Goal: Task Accomplishment & Management: Complete application form

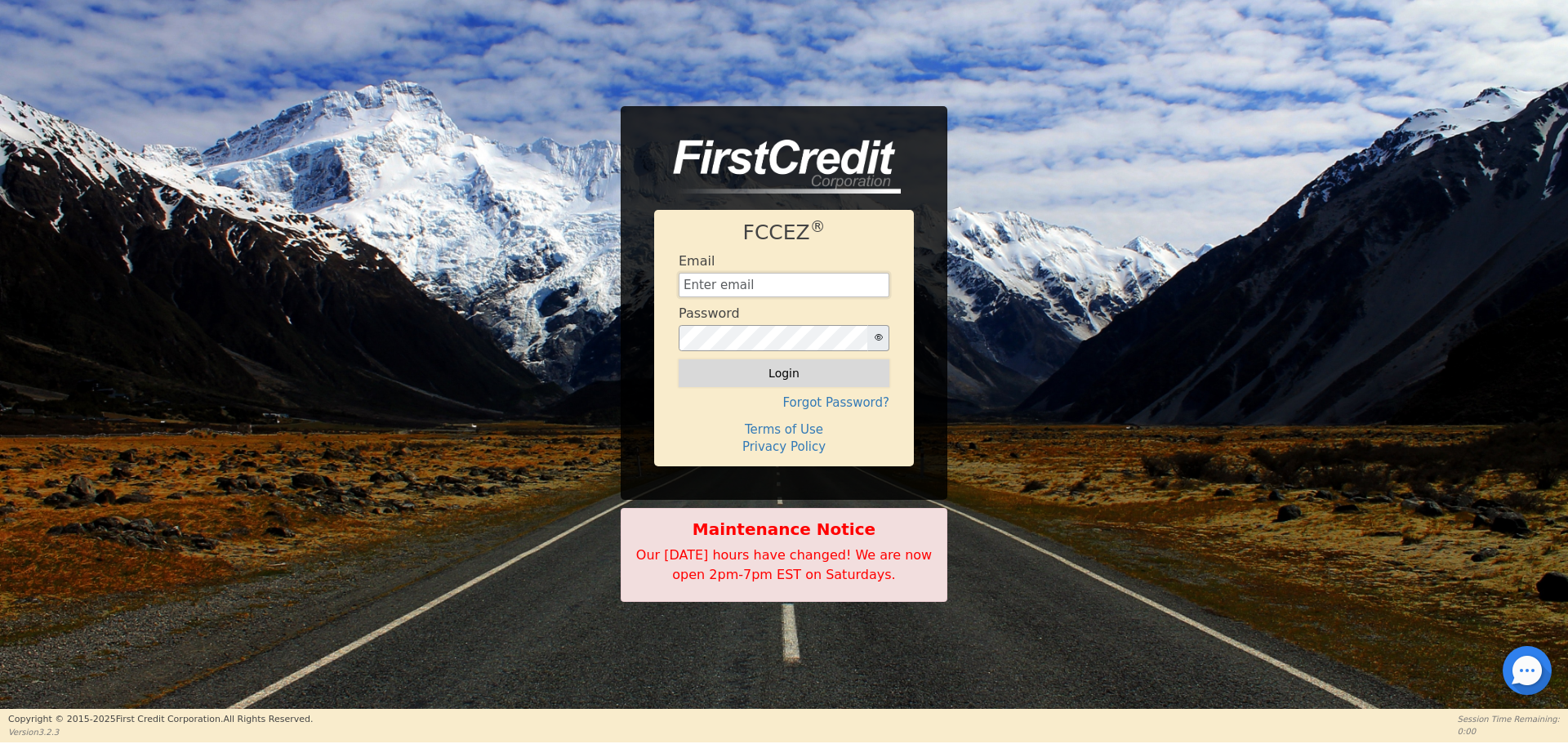
type input "[EMAIL_ADDRESS][DOMAIN_NAME]"
click at [800, 375] on button "Login" at bounding box center [783, 373] width 210 height 28
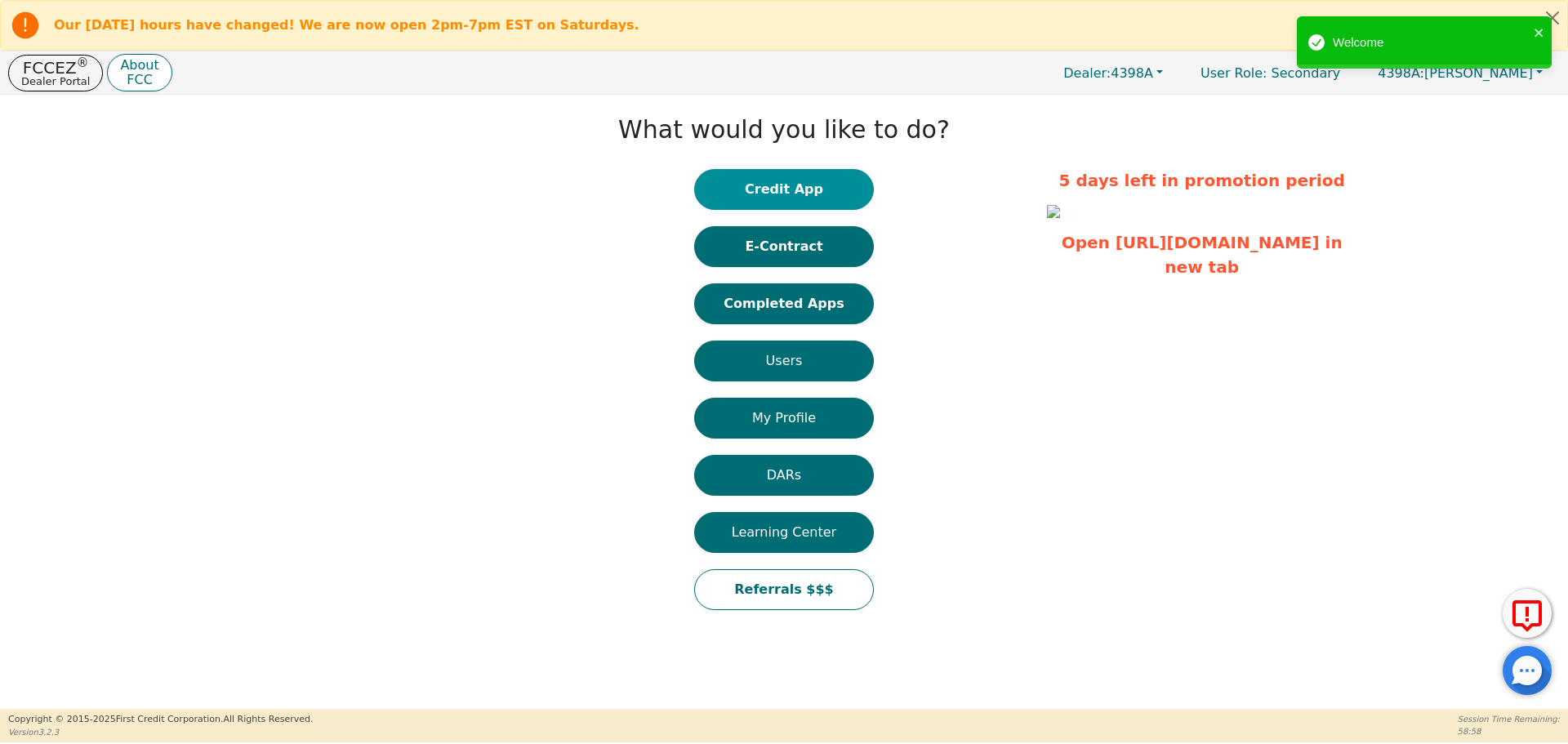
click at [794, 188] on button "Credit App" at bounding box center [784, 189] width 180 height 41
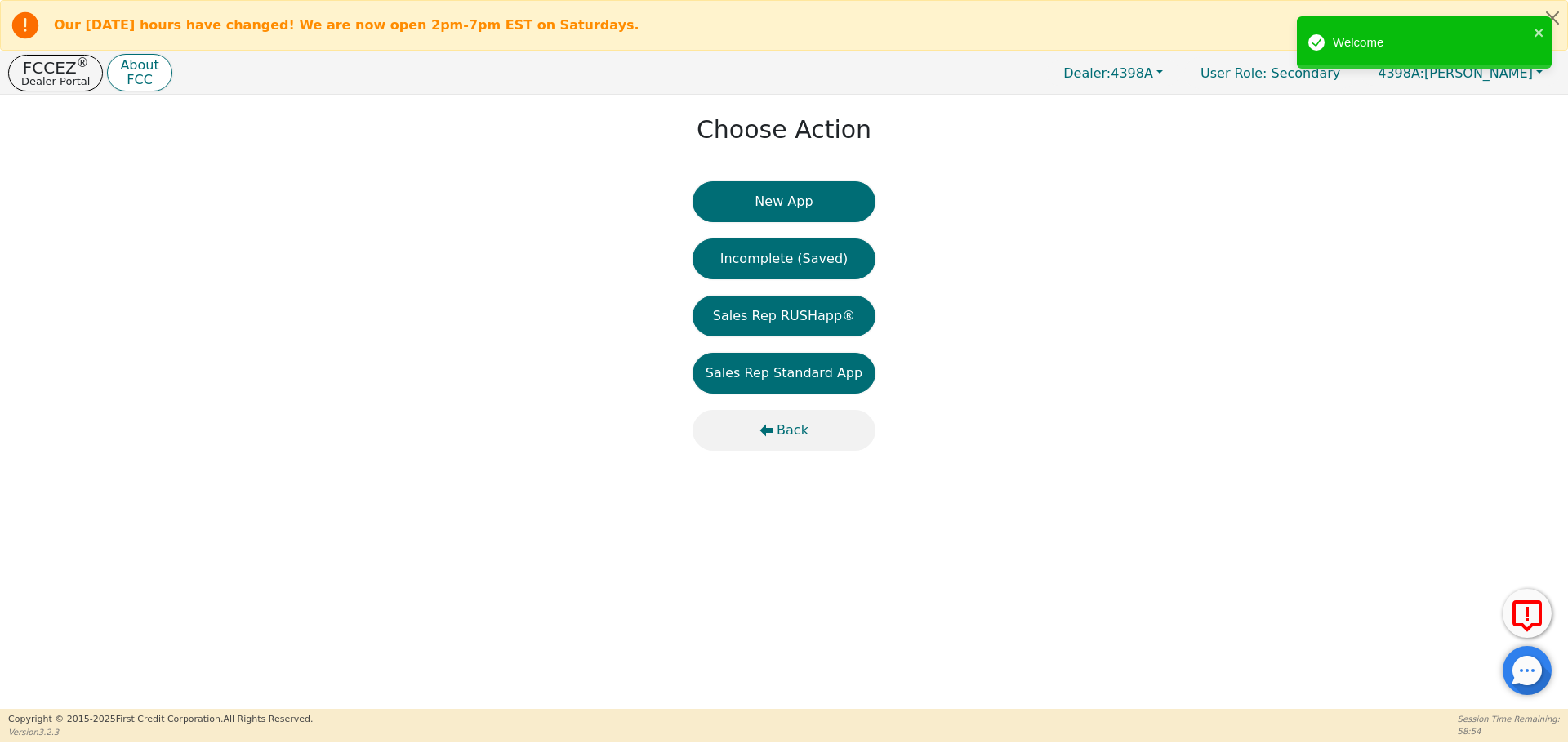
click at [797, 434] on span "Back" at bounding box center [792, 430] width 32 height 19
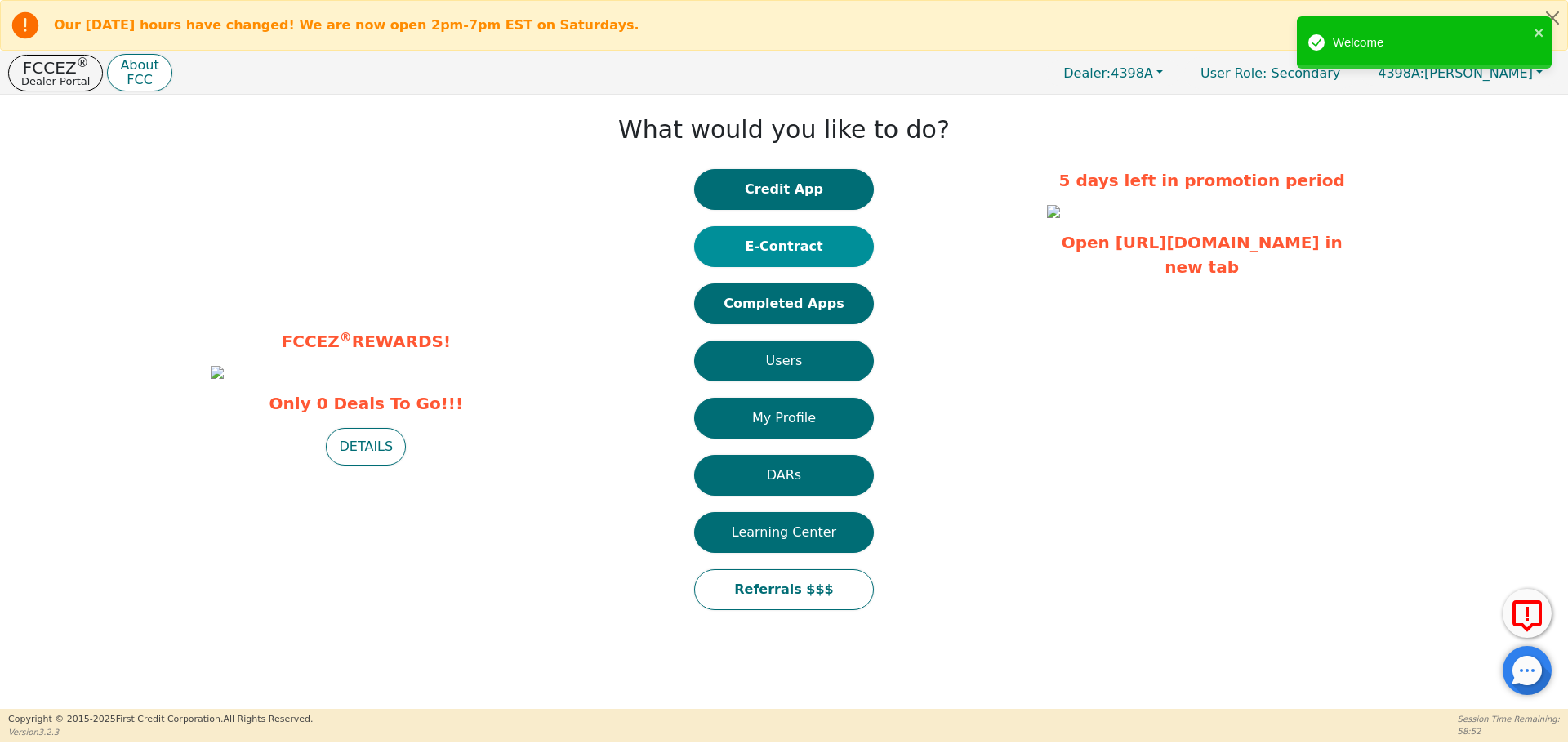
click at [804, 238] on button "E-Contract" at bounding box center [784, 246] width 180 height 41
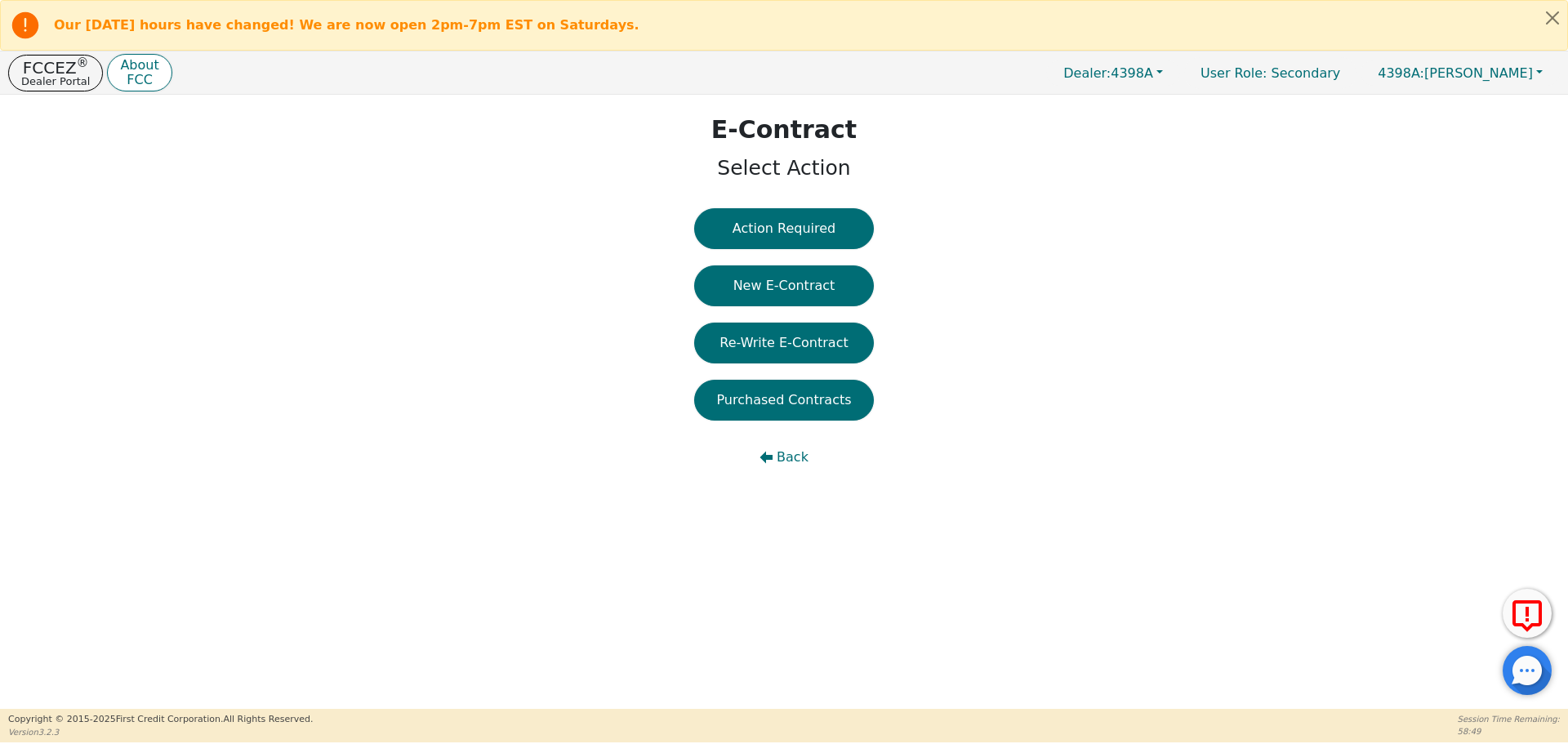
click at [779, 285] on button "New E-Contract" at bounding box center [784, 285] width 180 height 41
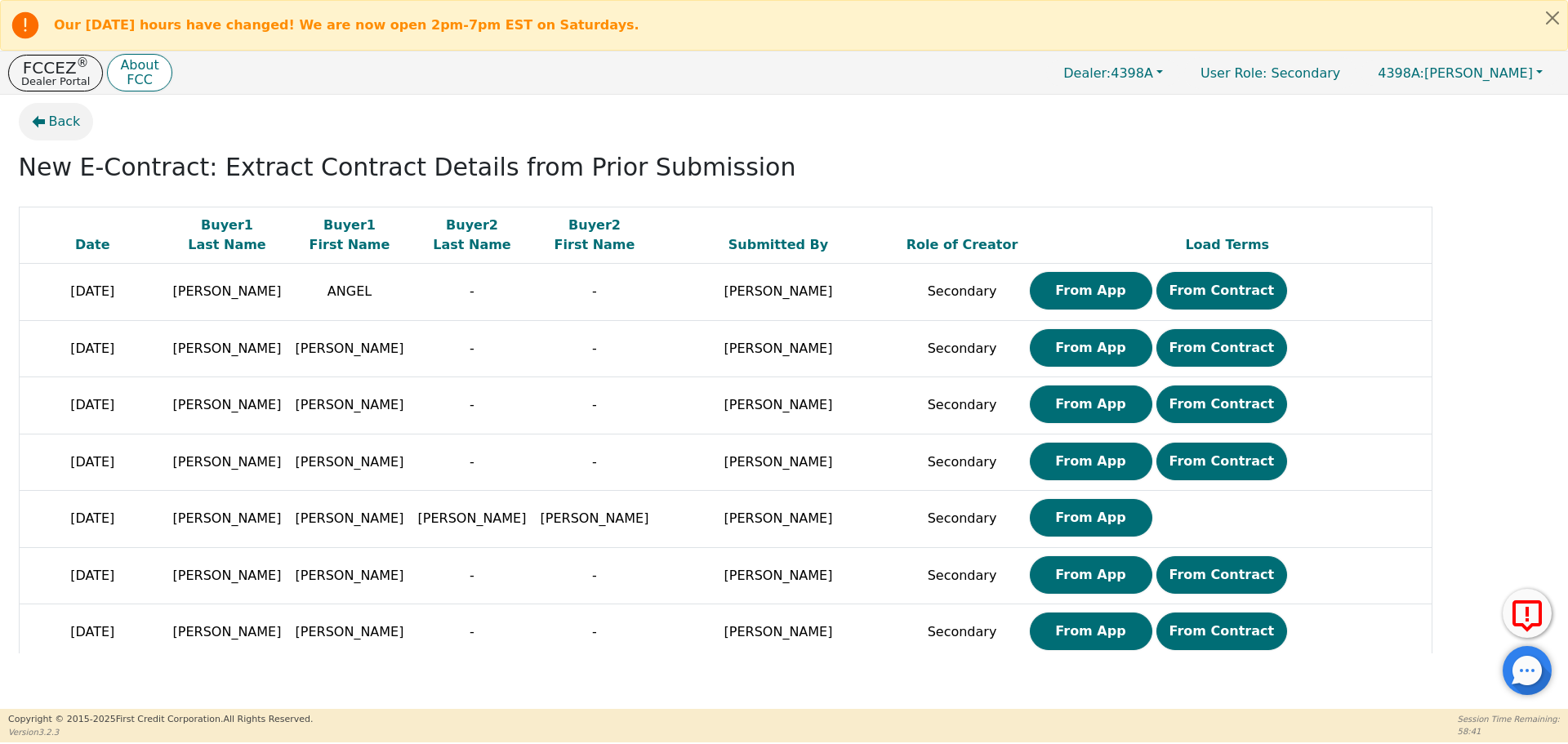
click at [53, 126] on span "Back" at bounding box center [65, 121] width 32 height 19
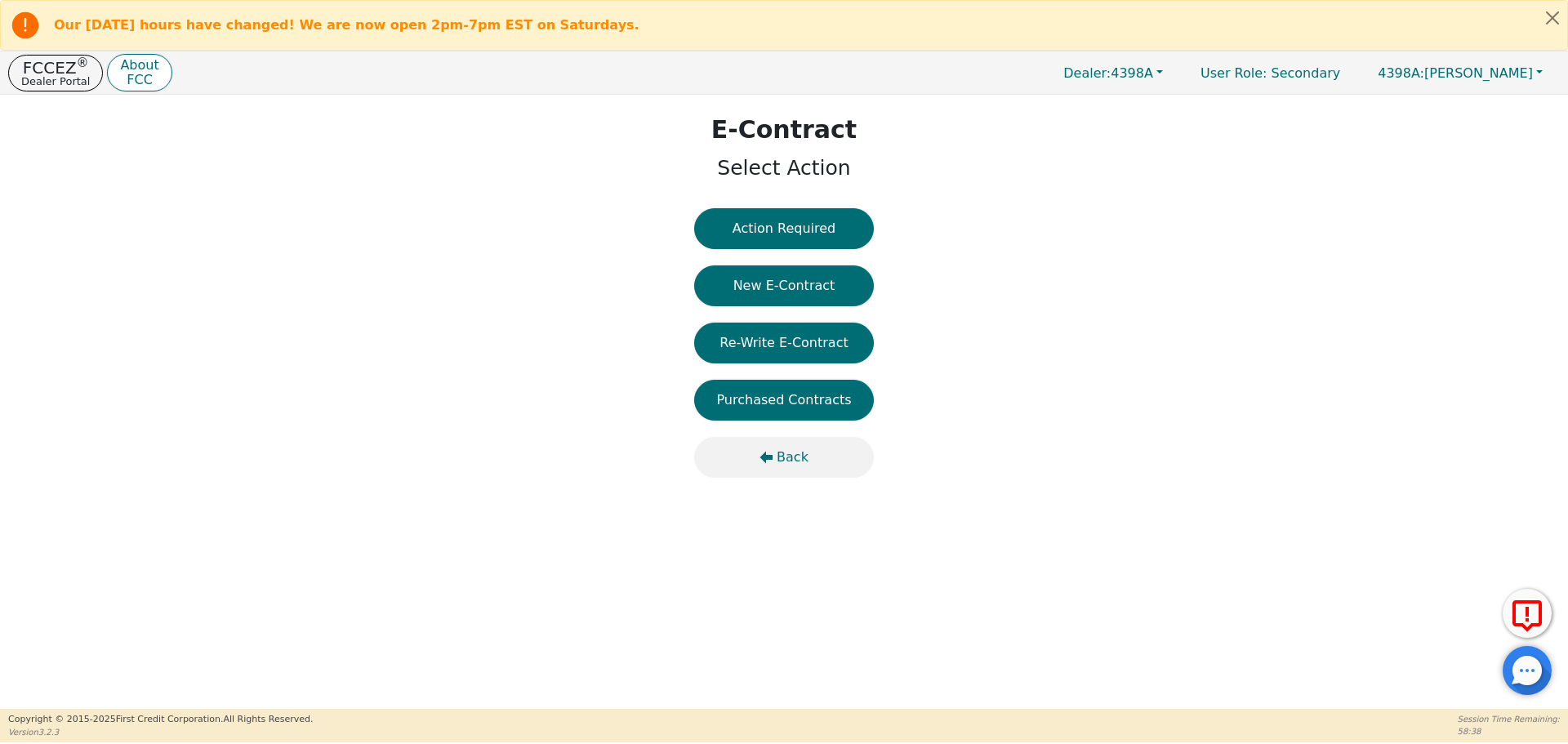
click at [790, 457] on span "Back" at bounding box center [792, 457] width 32 height 19
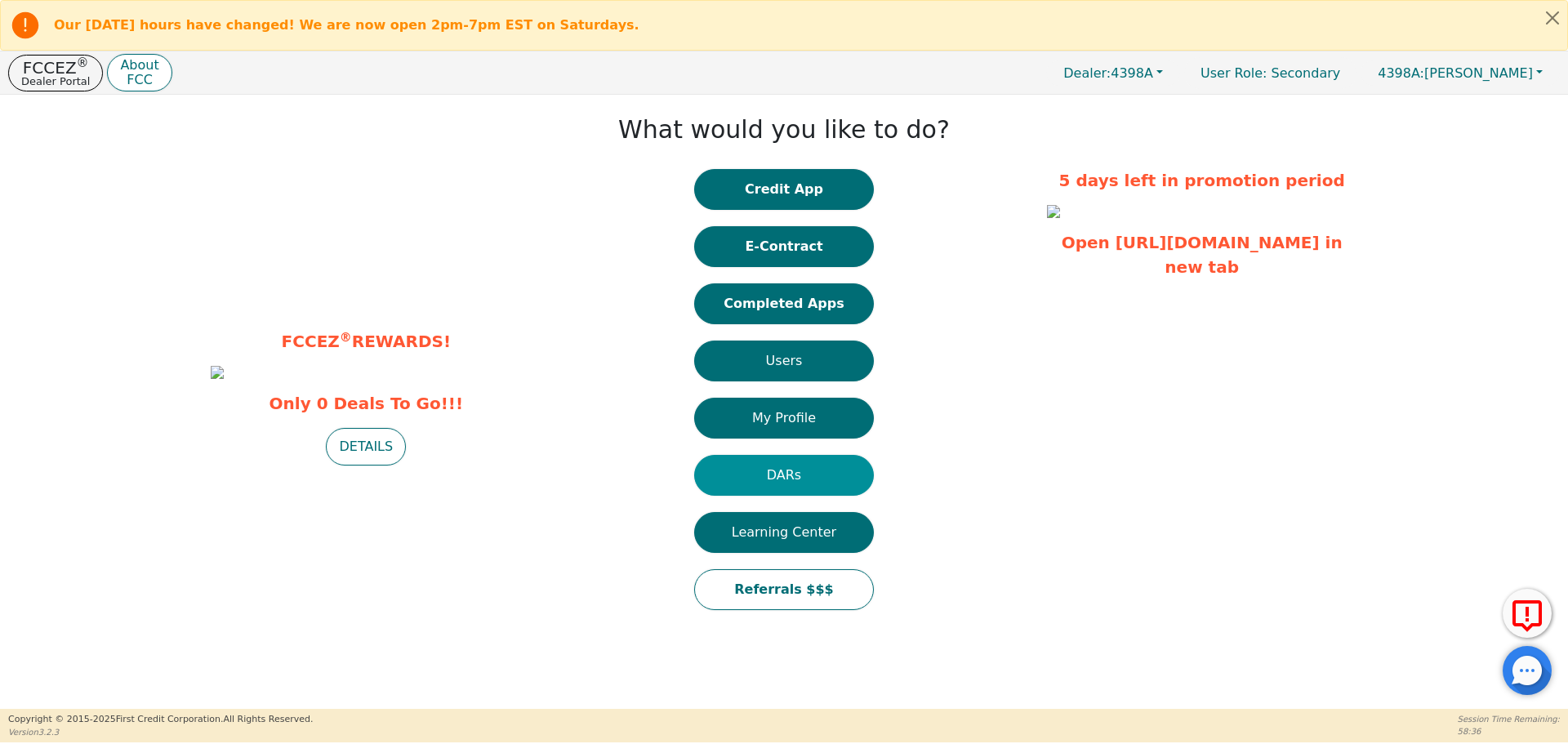
click at [795, 478] on button "DARs" at bounding box center [784, 475] width 180 height 41
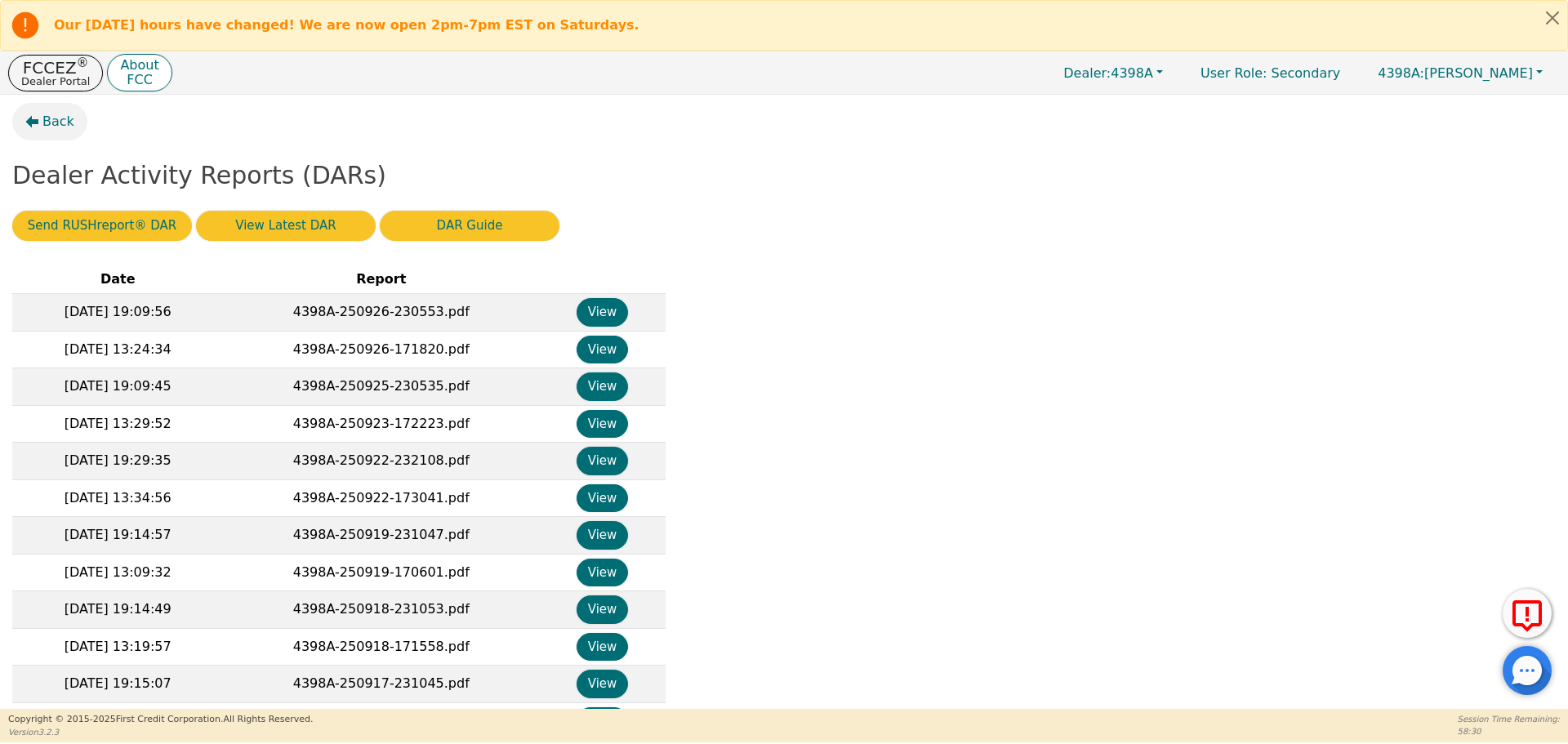
click at [42, 120] on button "Back" at bounding box center [49, 121] width 75 height 38
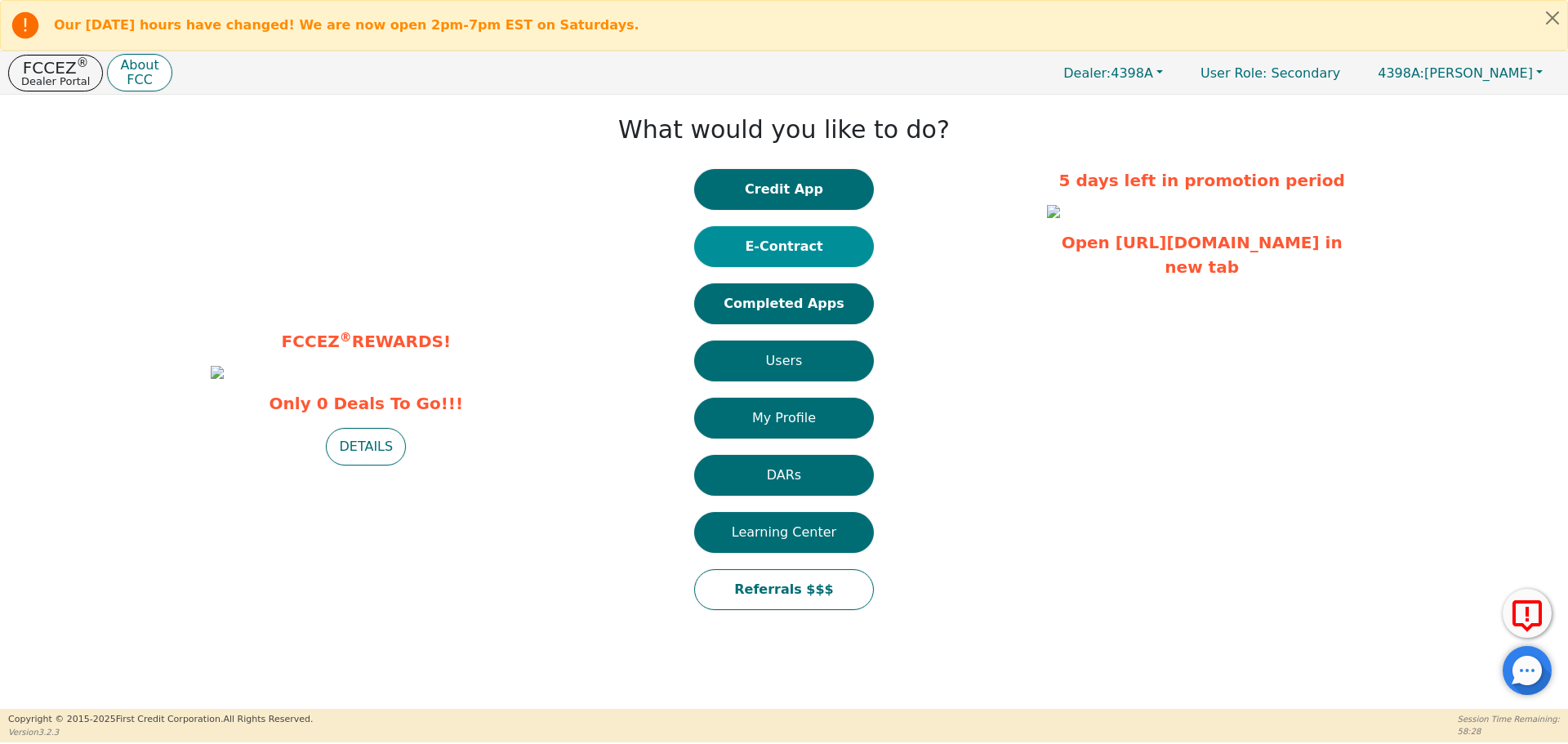
click at [784, 236] on button "E-Contract" at bounding box center [784, 246] width 180 height 41
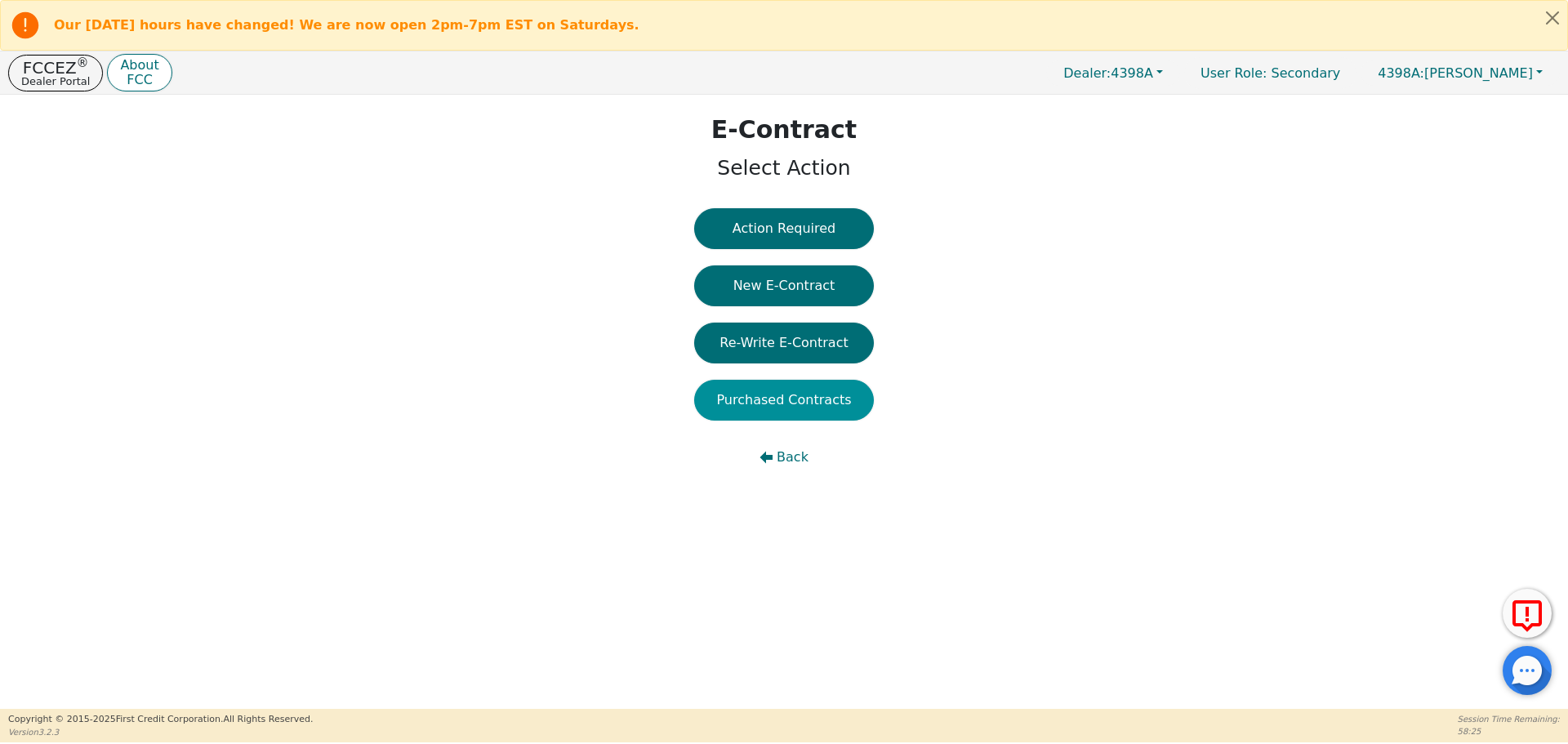
click at [798, 413] on button "Purchased Contracts" at bounding box center [784, 400] width 180 height 41
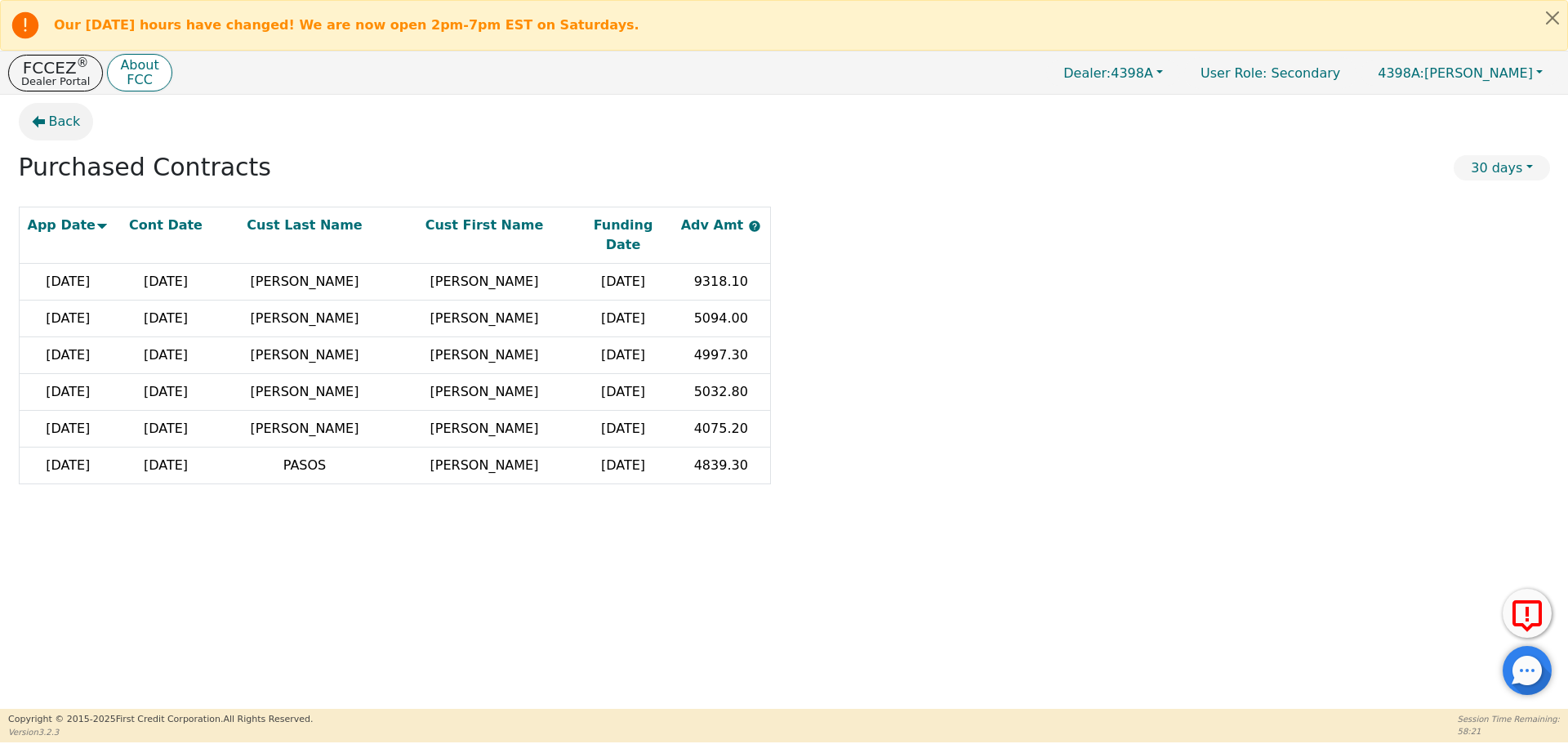
click at [50, 118] on span "Back" at bounding box center [65, 121] width 32 height 19
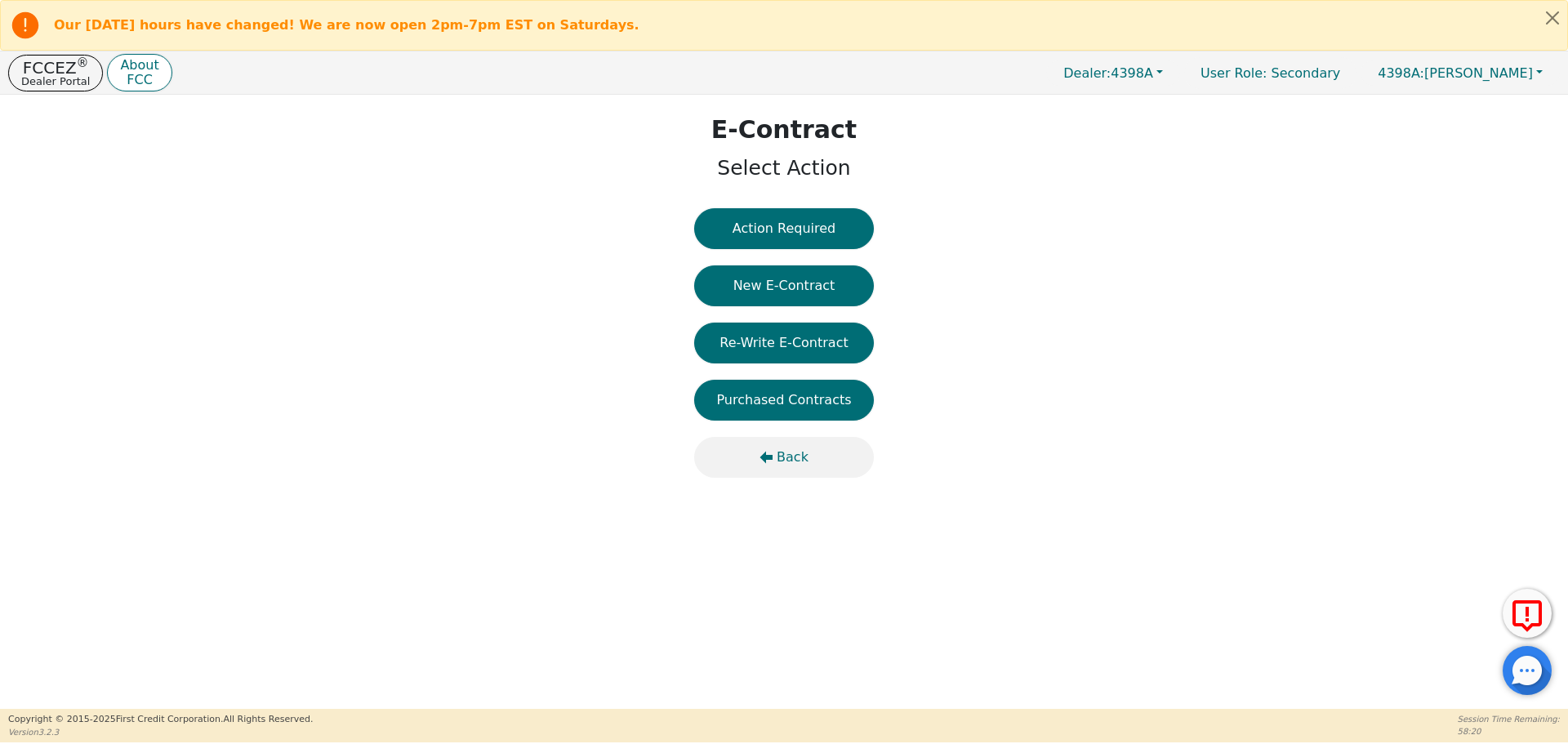
click at [786, 449] on span "Back" at bounding box center [792, 457] width 32 height 19
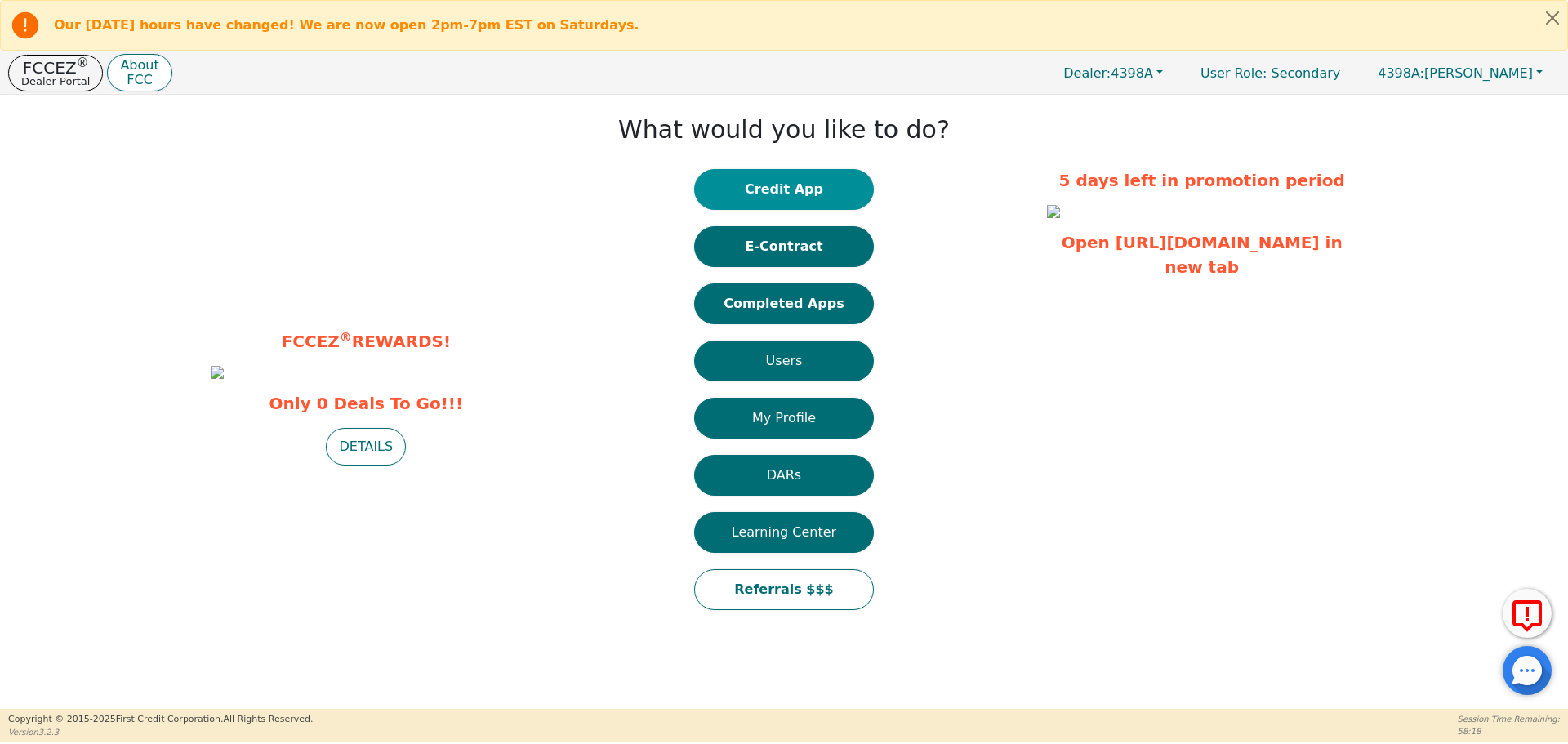
click at [751, 193] on button "Credit App" at bounding box center [784, 189] width 180 height 41
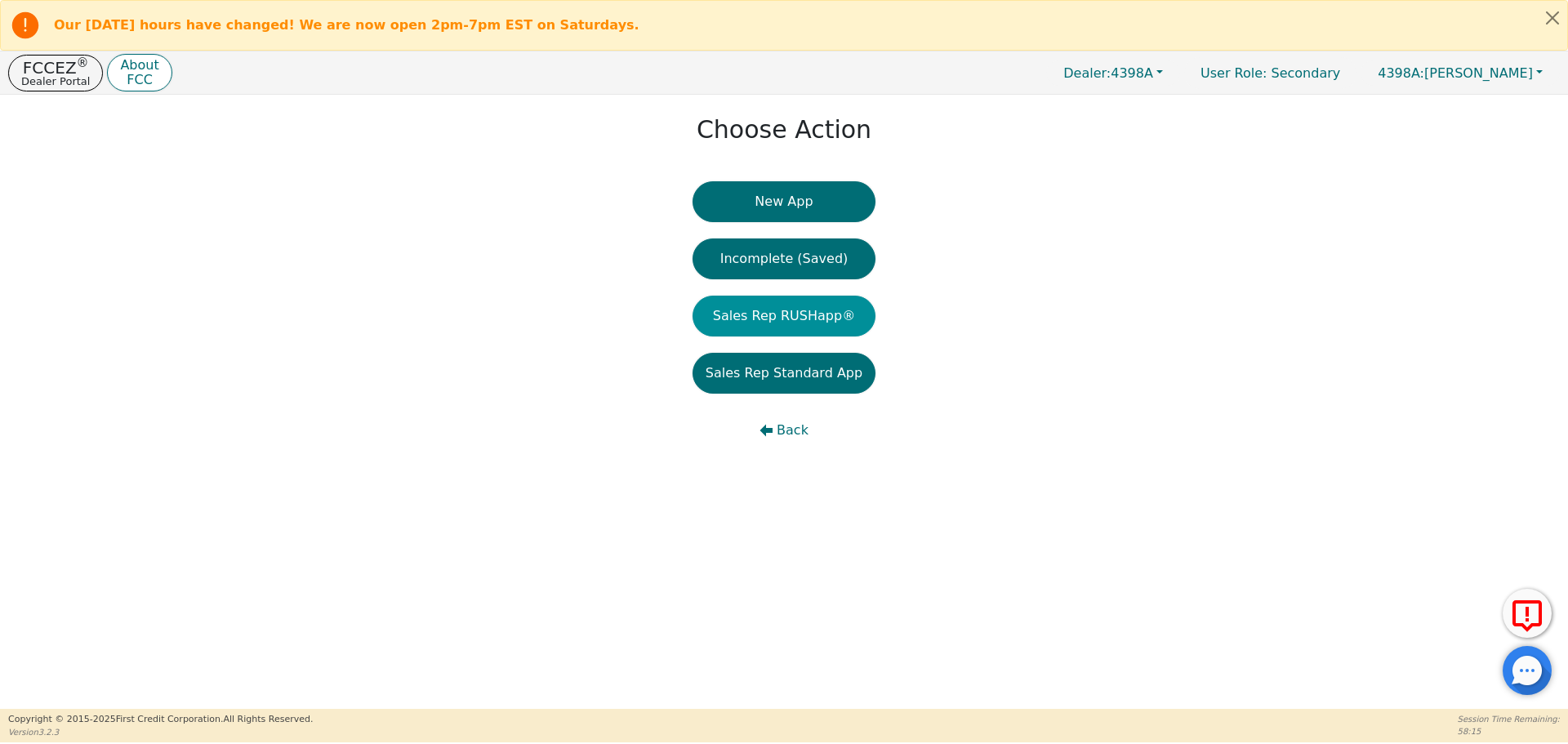
click at [781, 319] on button "Sales Rep RUSHapp®" at bounding box center [783, 316] width 183 height 41
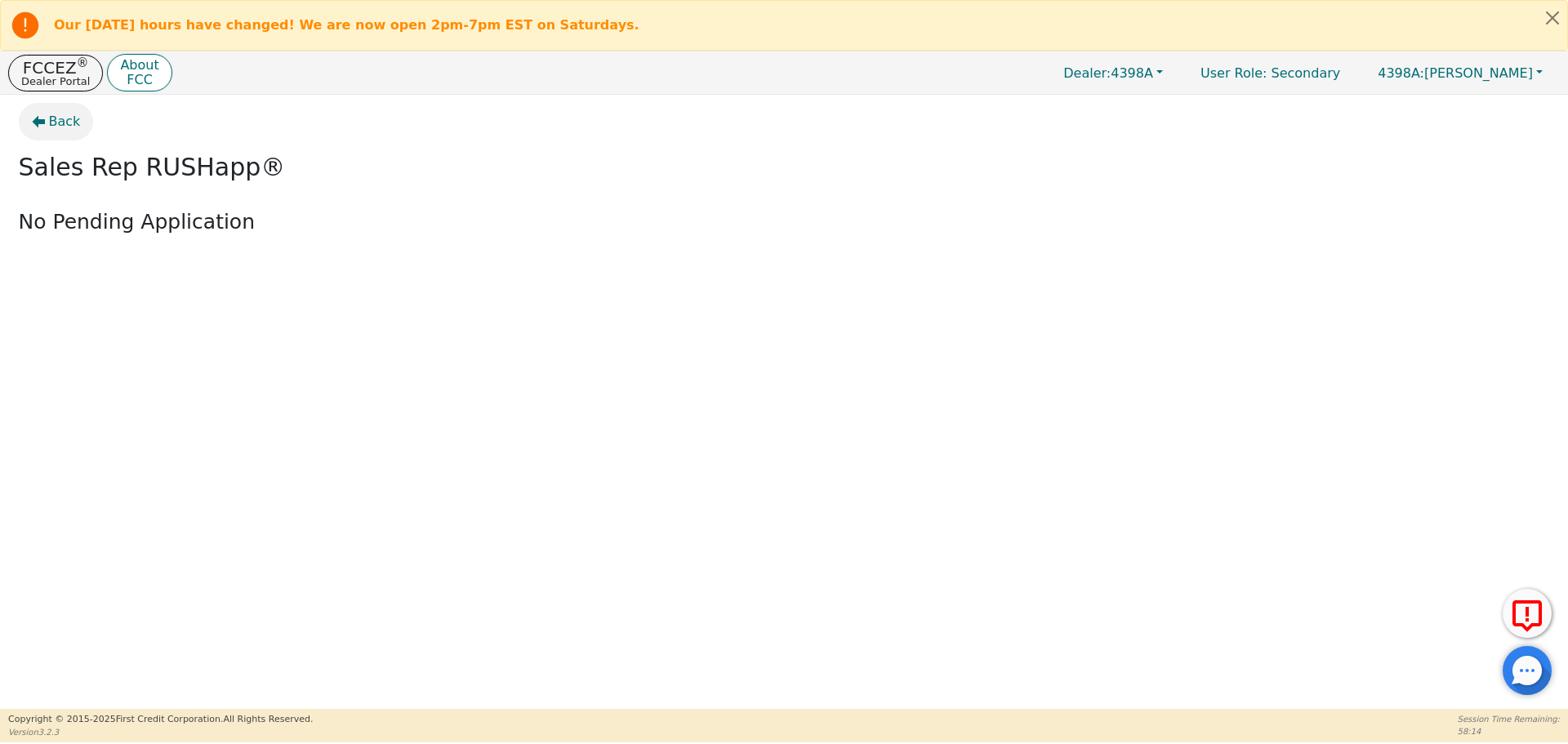
click at [63, 115] on span "Back" at bounding box center [65, 121] width 32 height 19
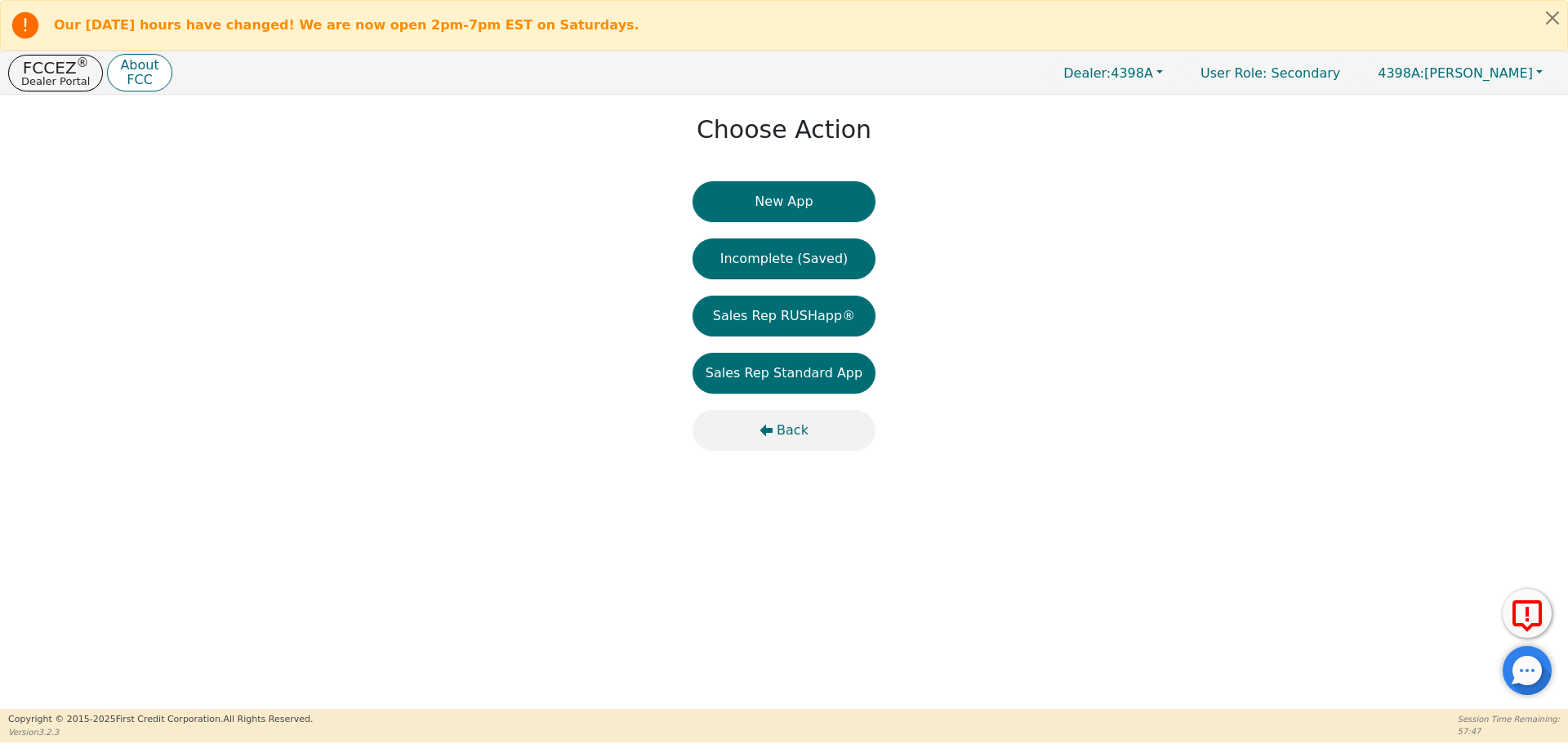
click at [808, 435] on button "Back" at bounding box center [783, 430] width 183 height 41
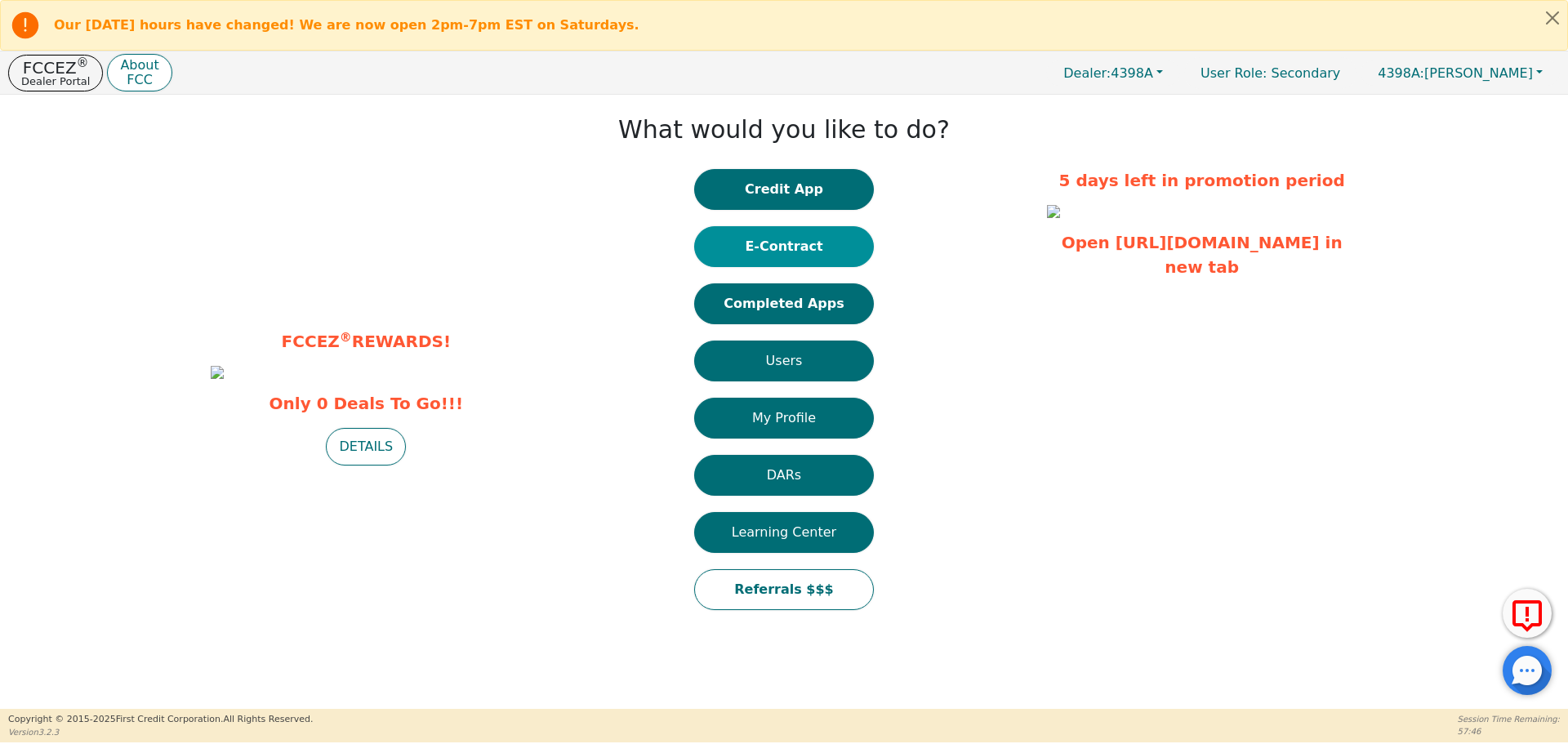
click at [768, 250] on button "E-Contract" at bounding box center [784, 246] width 180 height 41
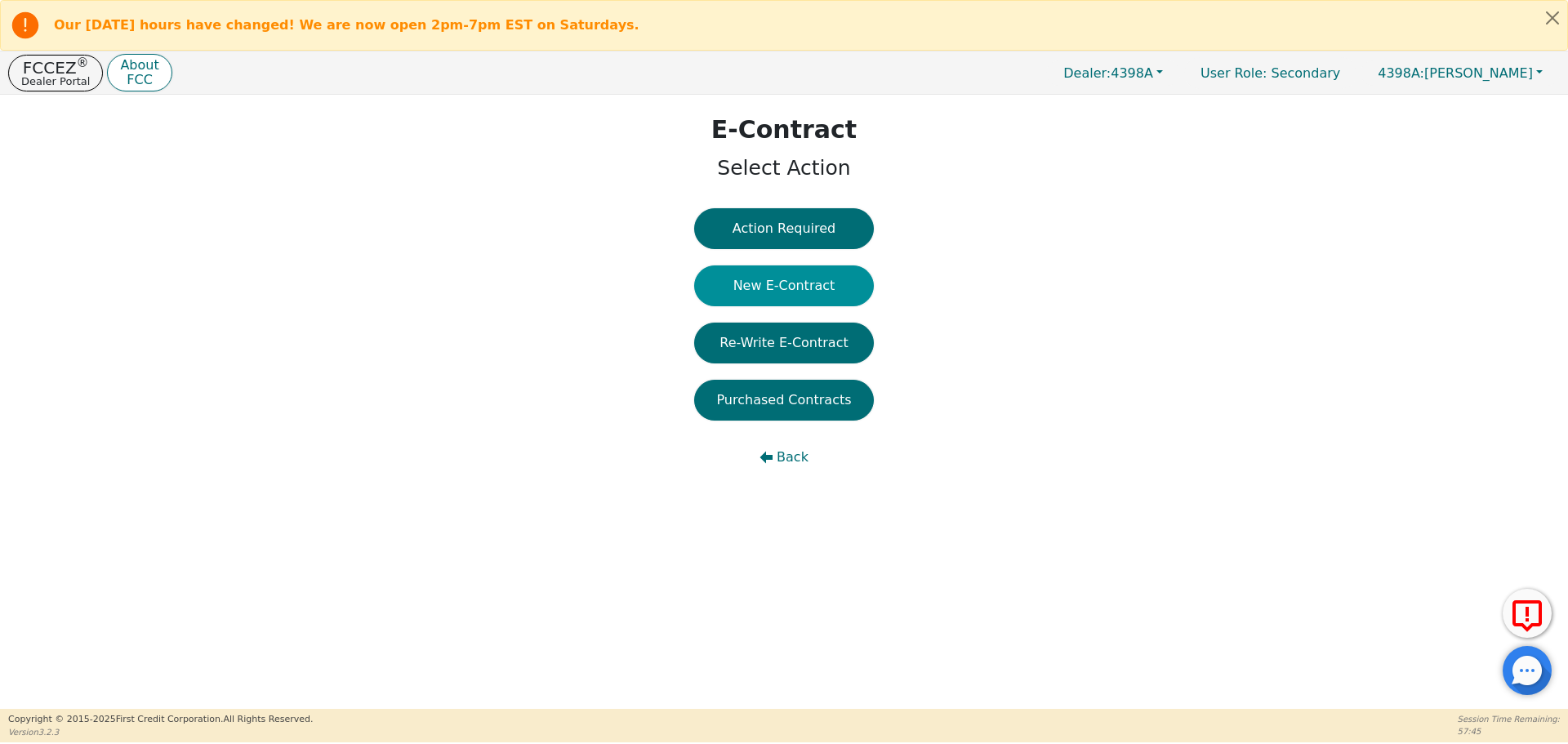
click at [773, 295] on button "New E-Contract" at bounding box center [784, 285] width 180 height 41
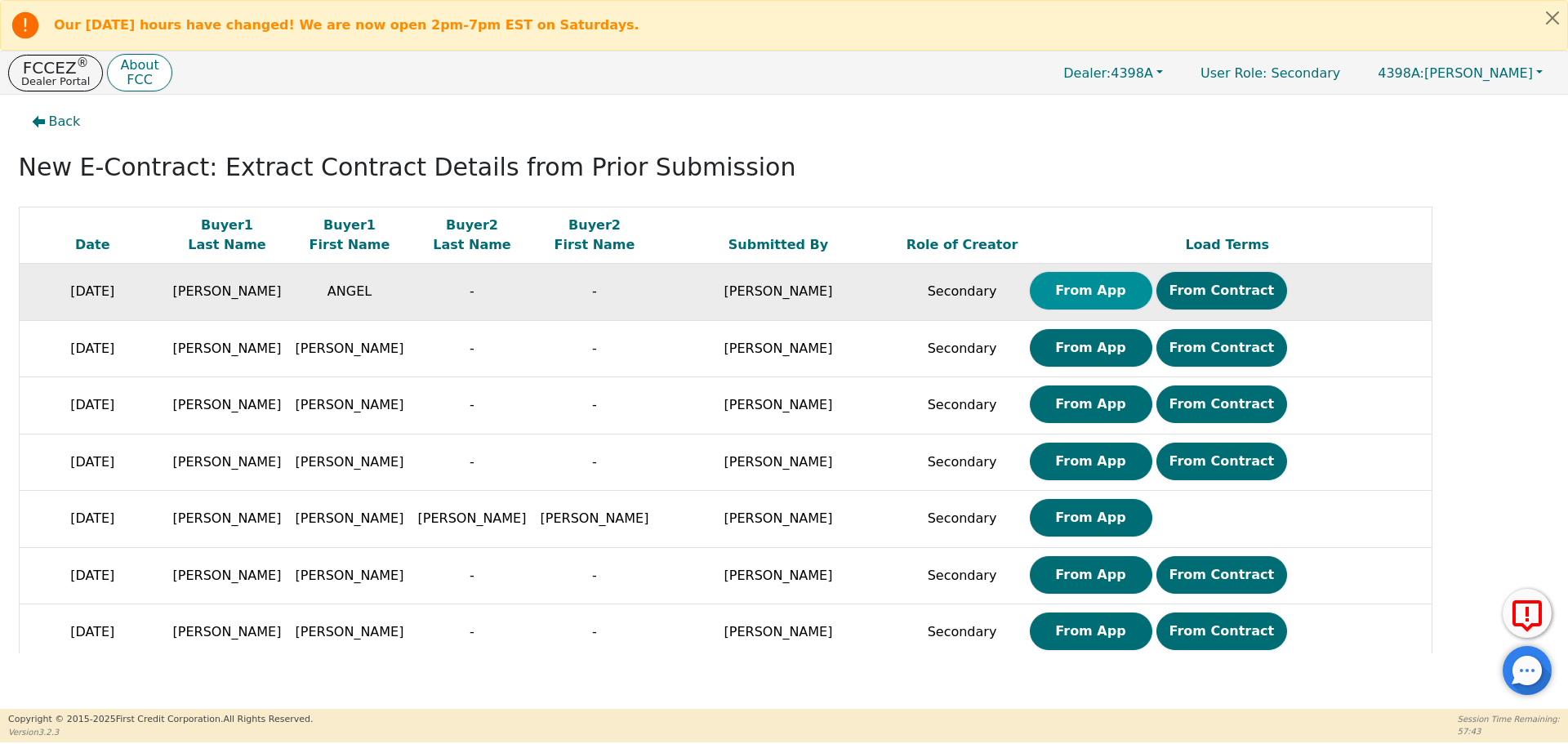
click at [1070, 293] on button "From App" at bounding box center [1091, 290] width 122 height 38
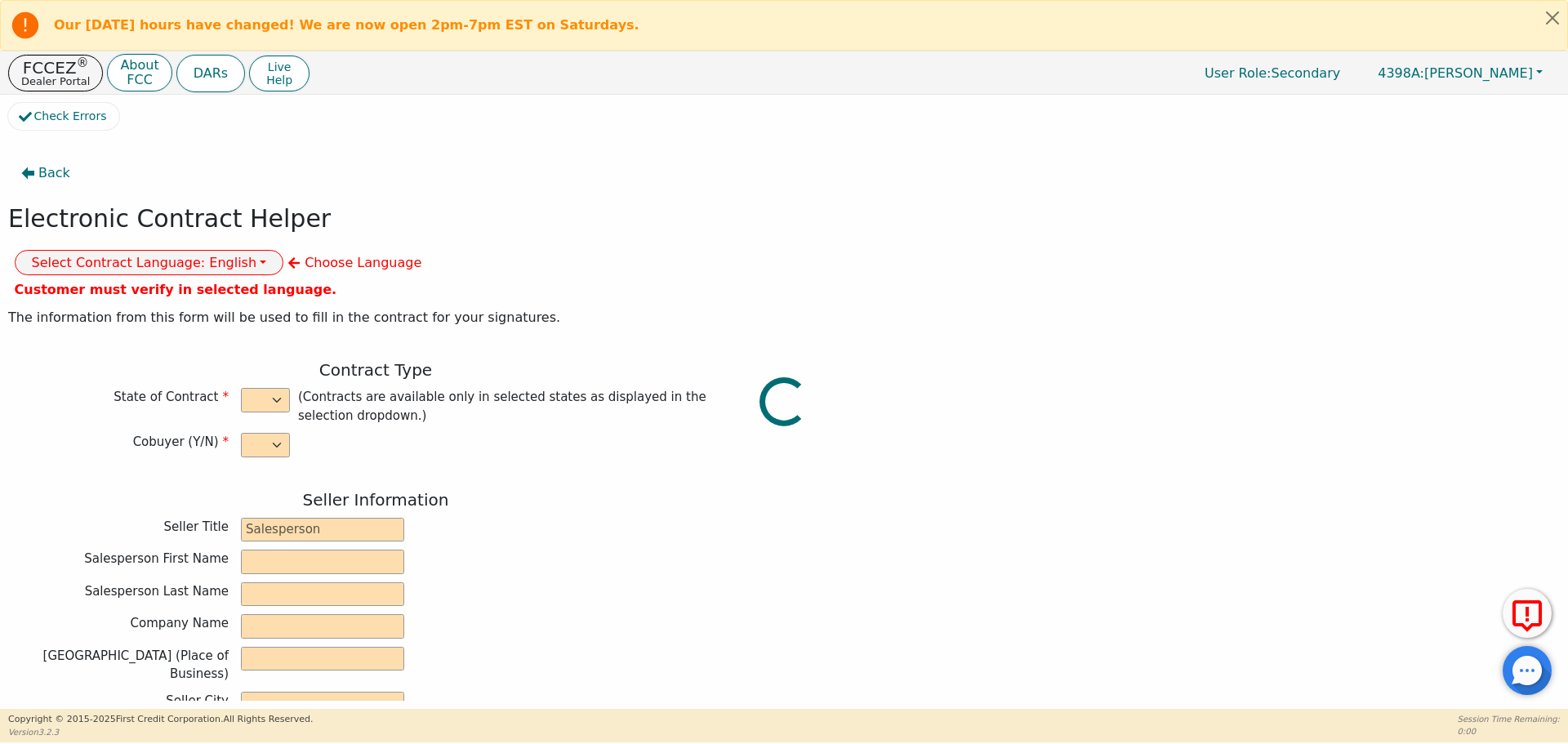
select select "n"
type input "CREDIT ANALYST"
type input "[PERSON_NAME]"
type input "INTEGRITY SOLUTIONS [US_STATE]"
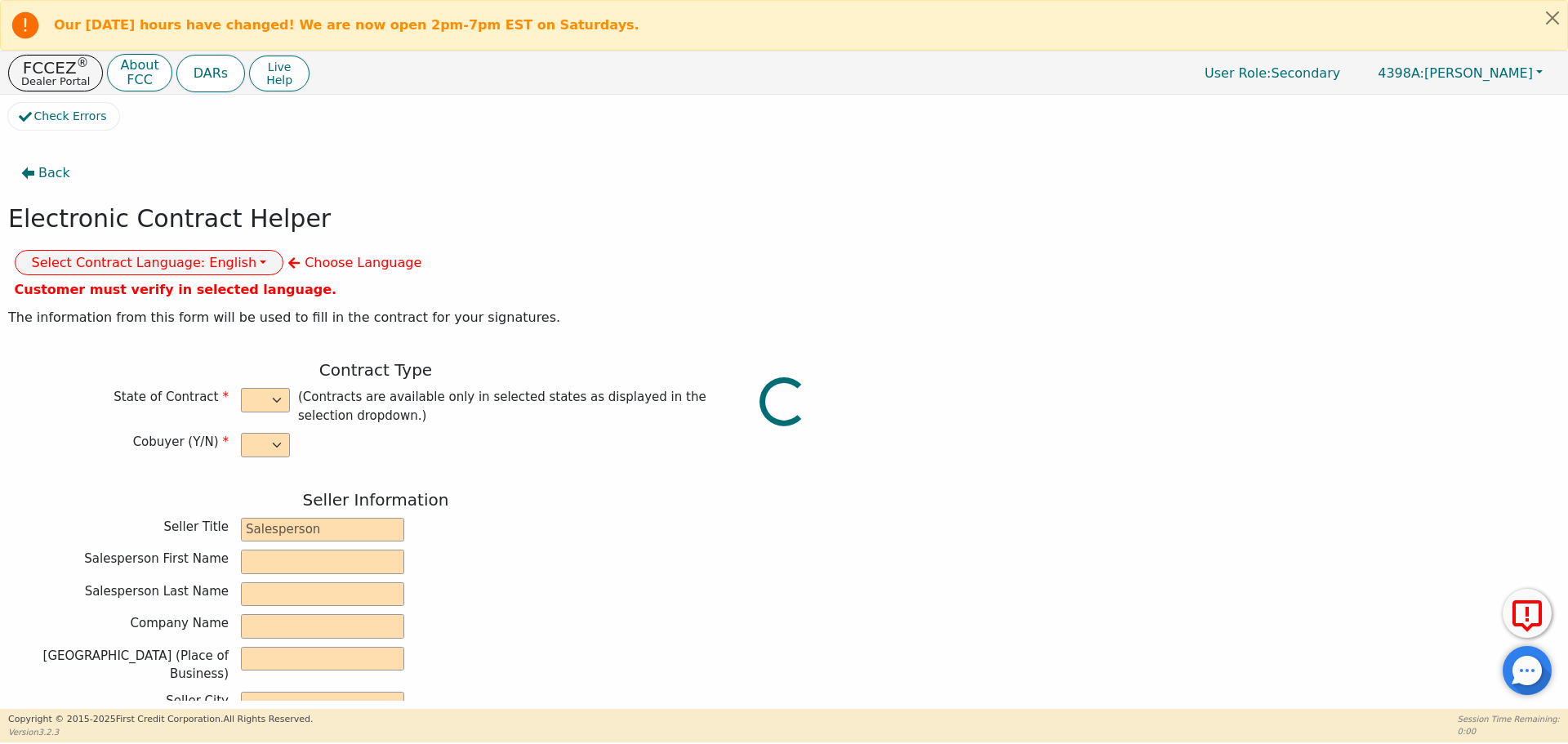
type input "[STREET_ADDRESS]"
type input "ORLANDO"
select select "FL"
type input "32819"
type input "ANGEL"
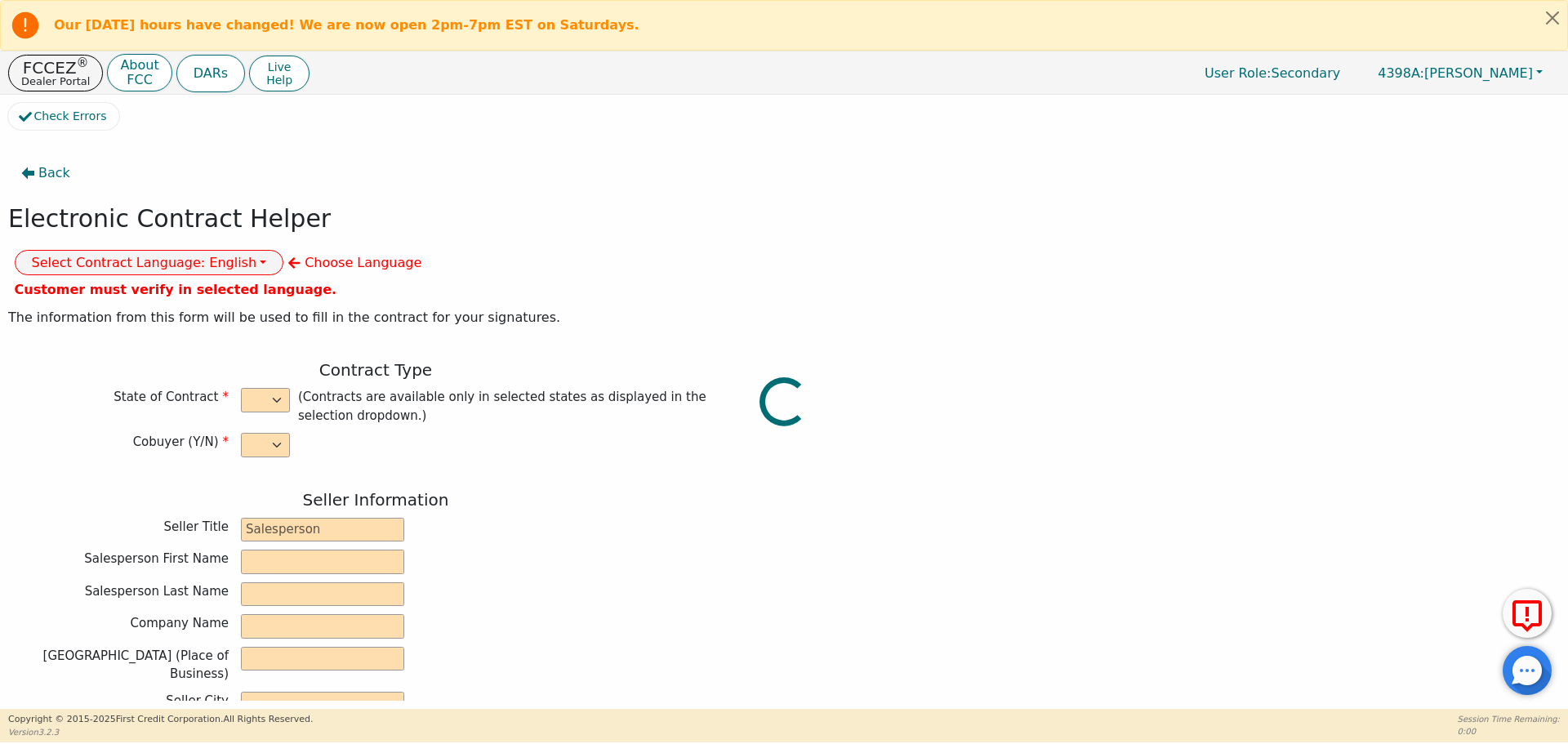
type input "[PERSON_NAME]"
type input "[EMAIL_ADDRESS][DOMAIN_NAME]"
type input "[STREET_ADDRESS][PERSON_NAME]"
type input "[GEOGRAPHIC_DATA]"
select select "CO"
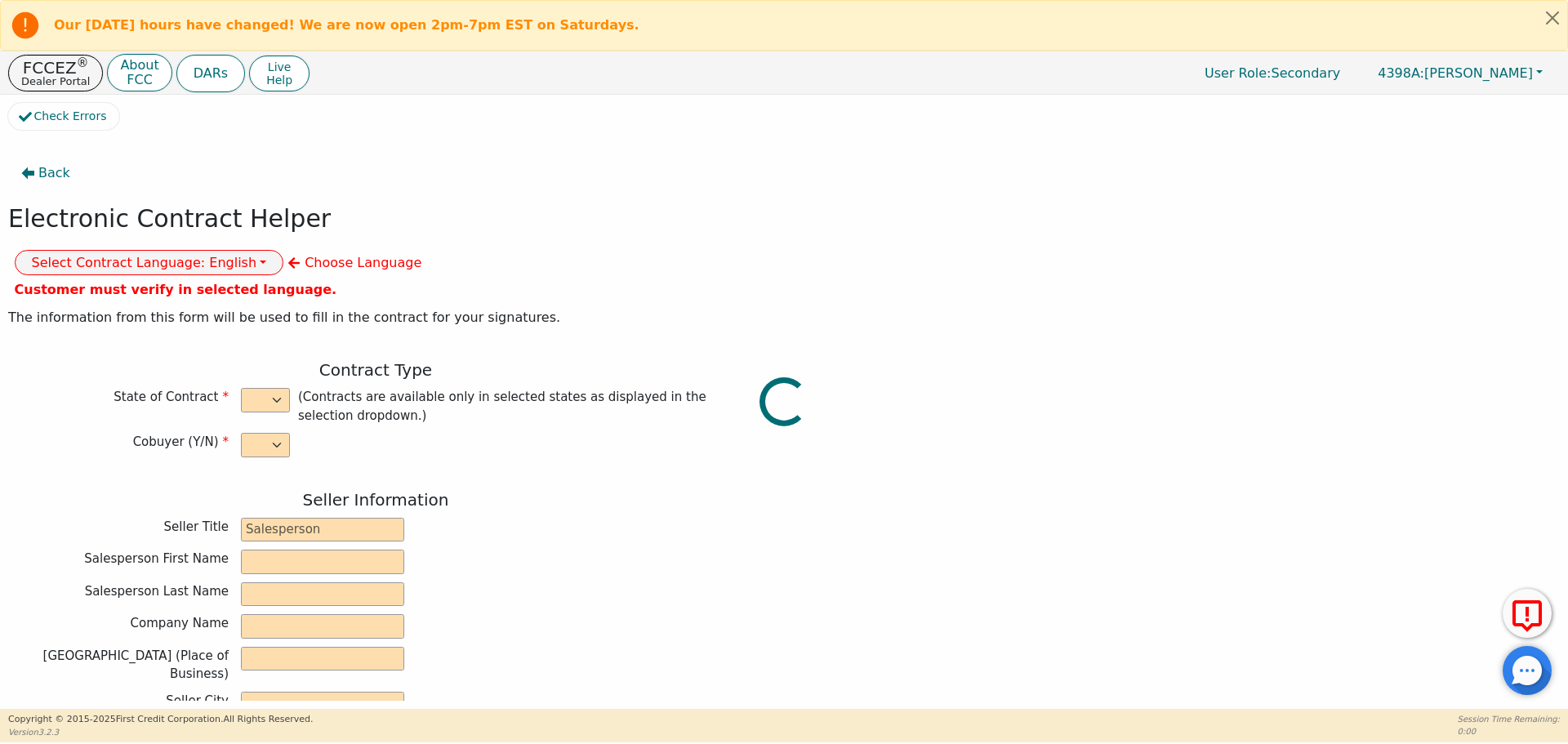
type input "80221"
type input "[DATE]"
type input "17.99"
type input "[DATE]"
type input "60"
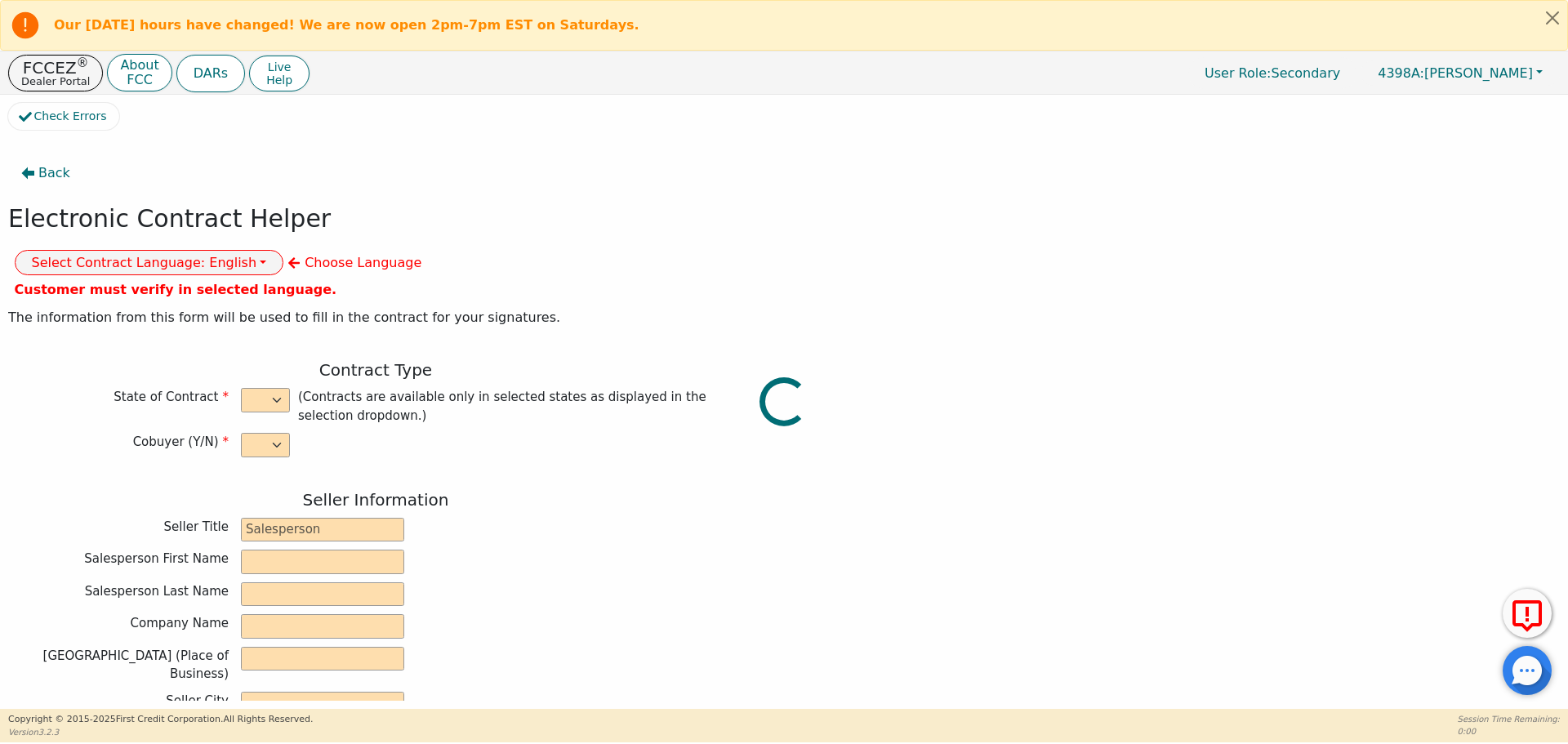
type input "0"
type input "8490.00"
type input "0.00"
type input "8490.00"
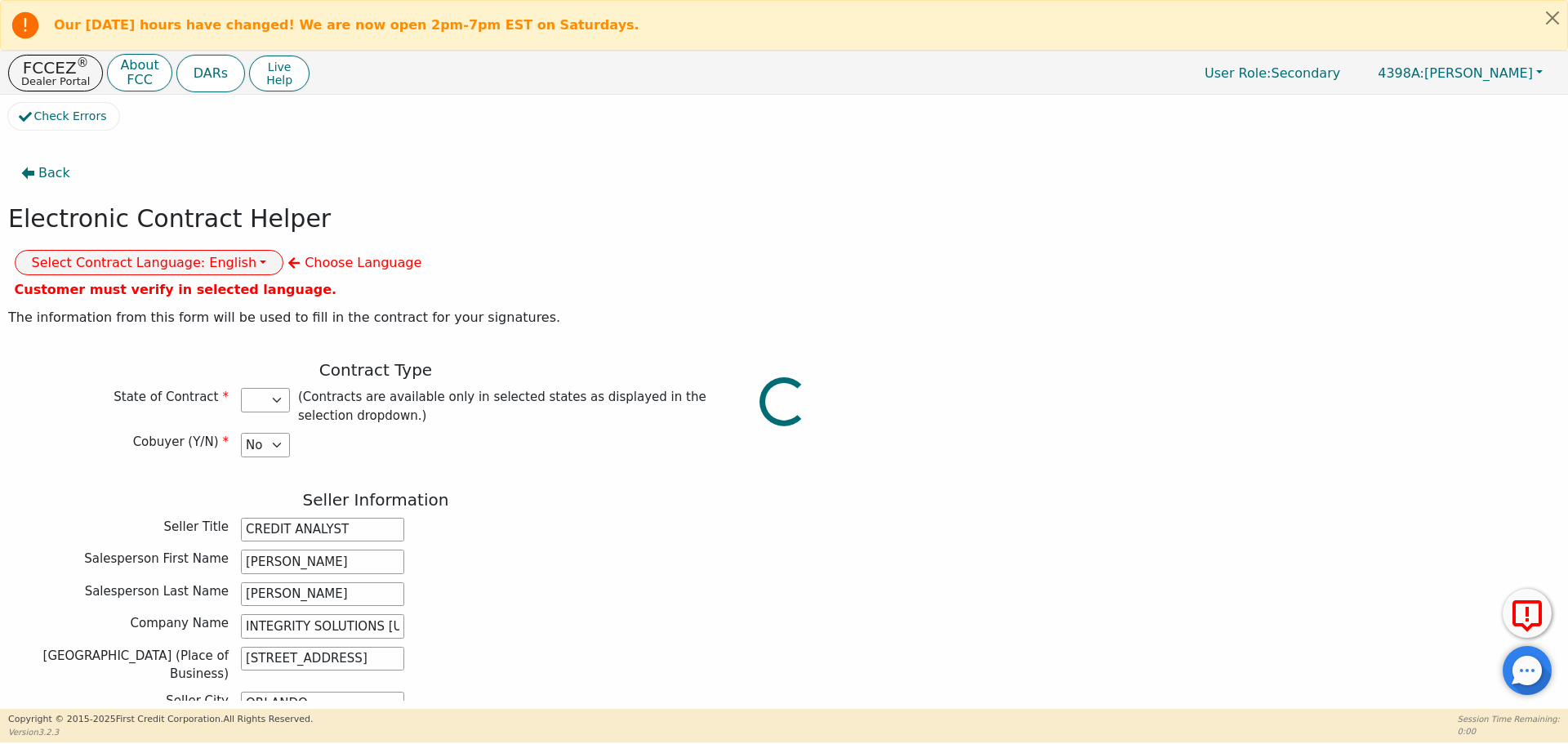
select select "CO"
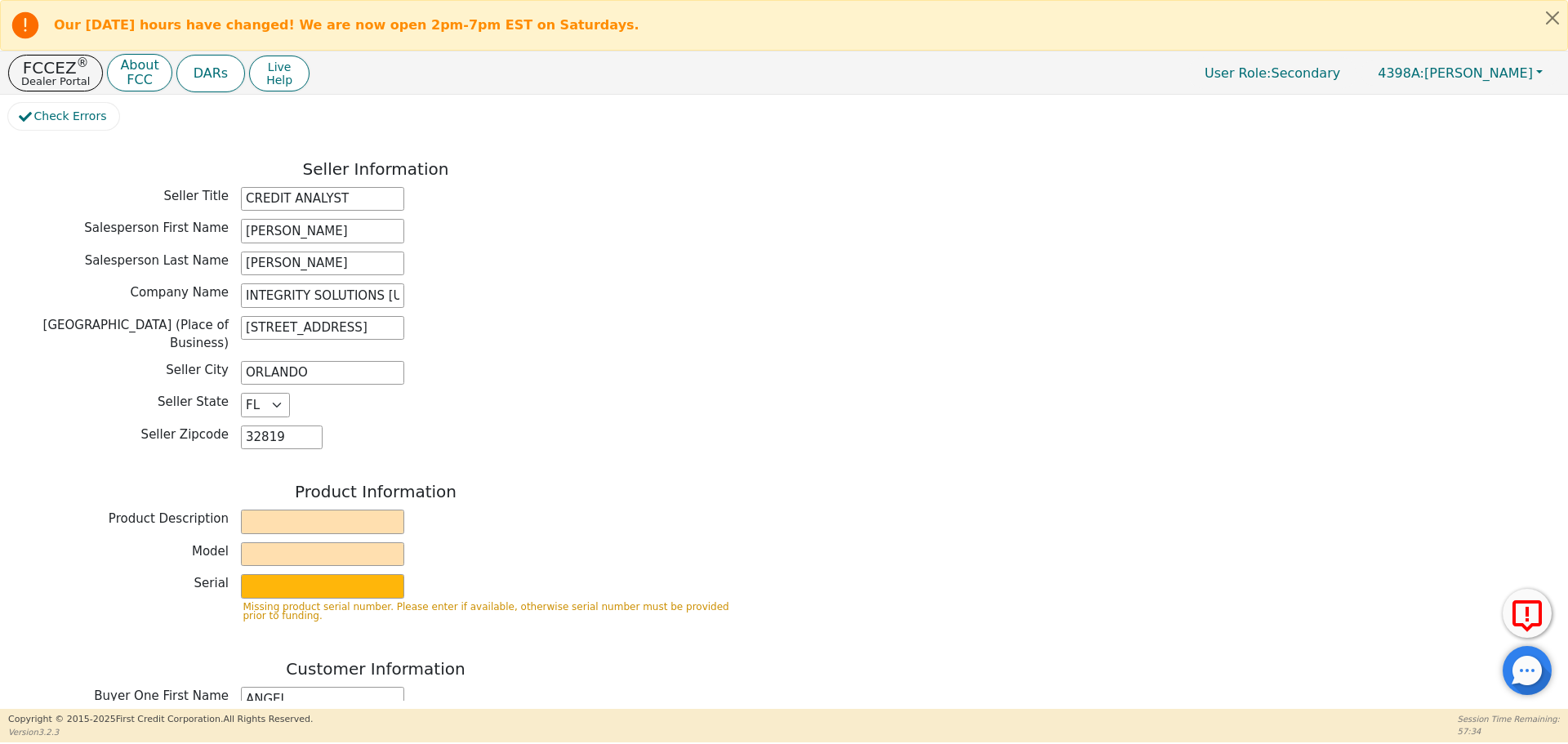
scroll to position [326, 0]
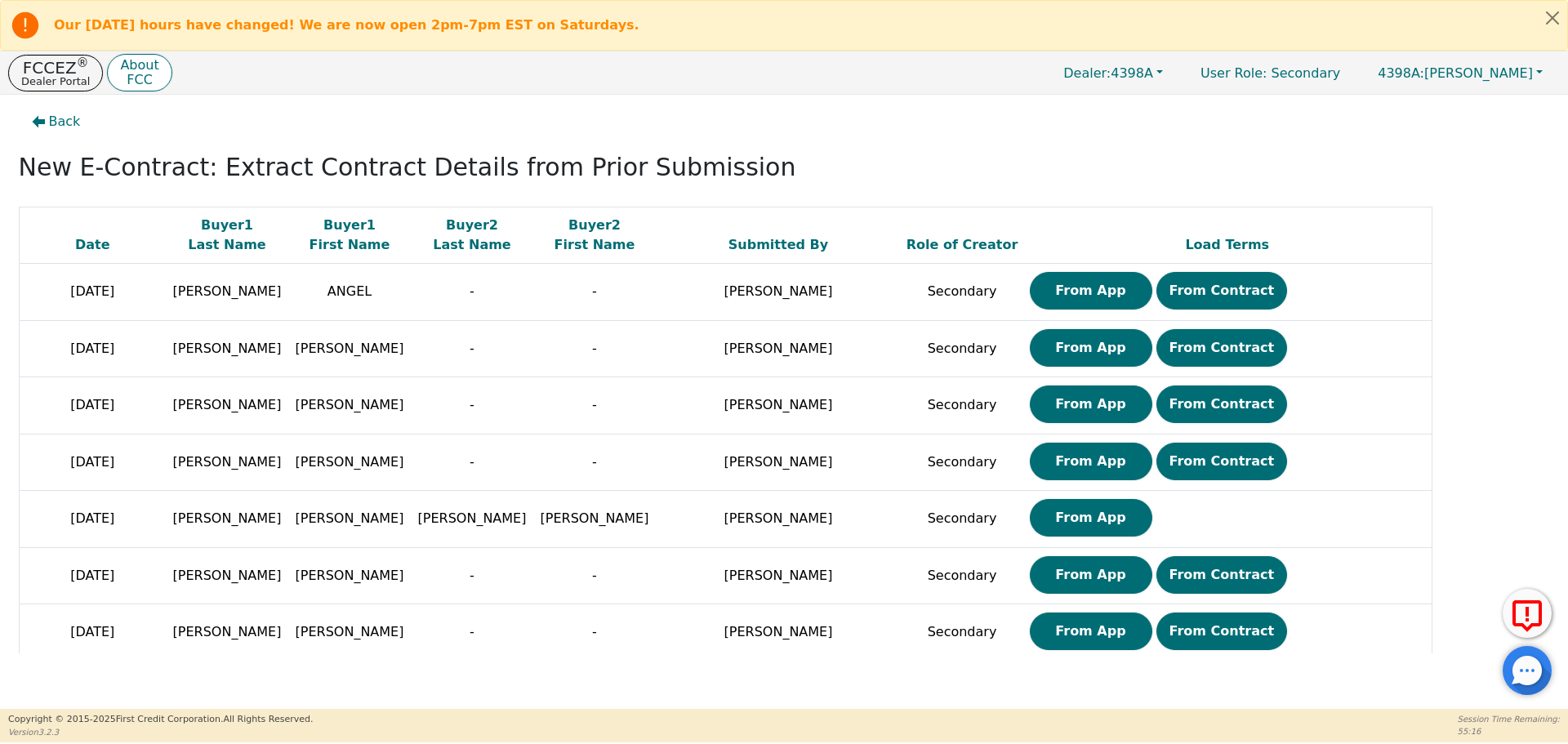
click at [835, 116] on div "Back" at bounding box center [783, 121] width 1543 height 38
click at [46, 122] on button "Back" at bounding box center [56, 121] width 75 height 38
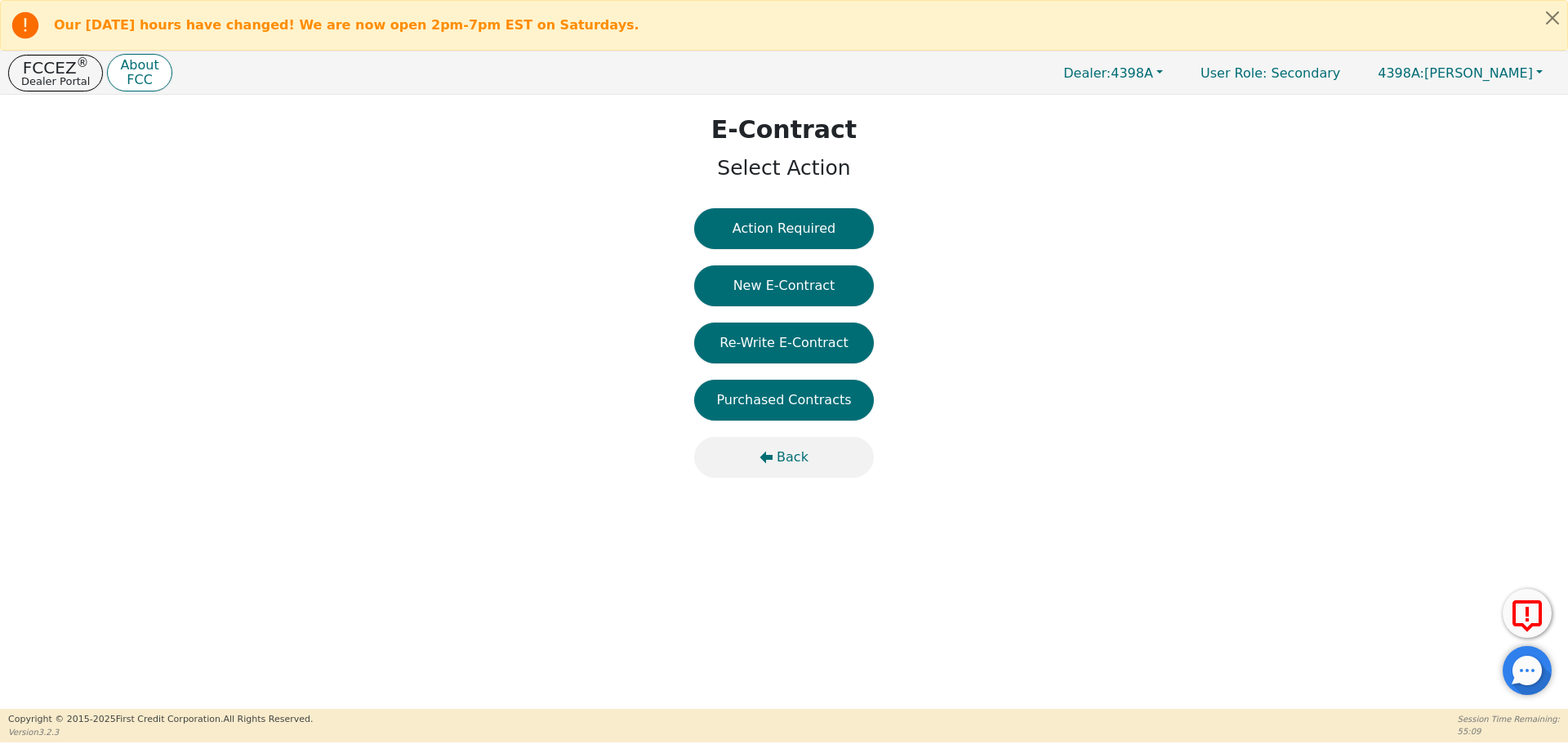
click at [797, 463] on span "Back" at bounding box center [792, 457] width 32 height 19
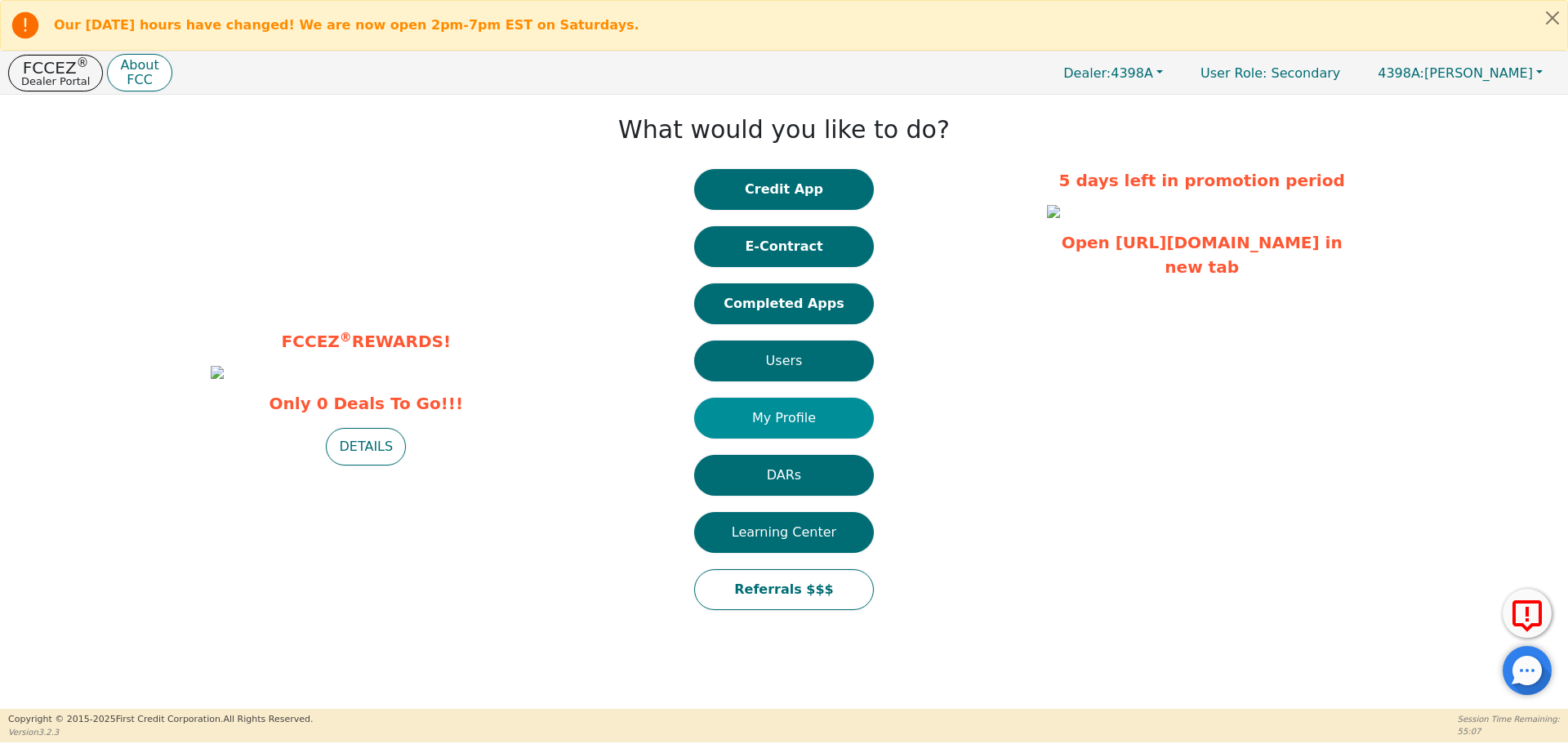
click at [779, 426] on button "My Profile" at bounding box center [784, 418] width 180 height 41
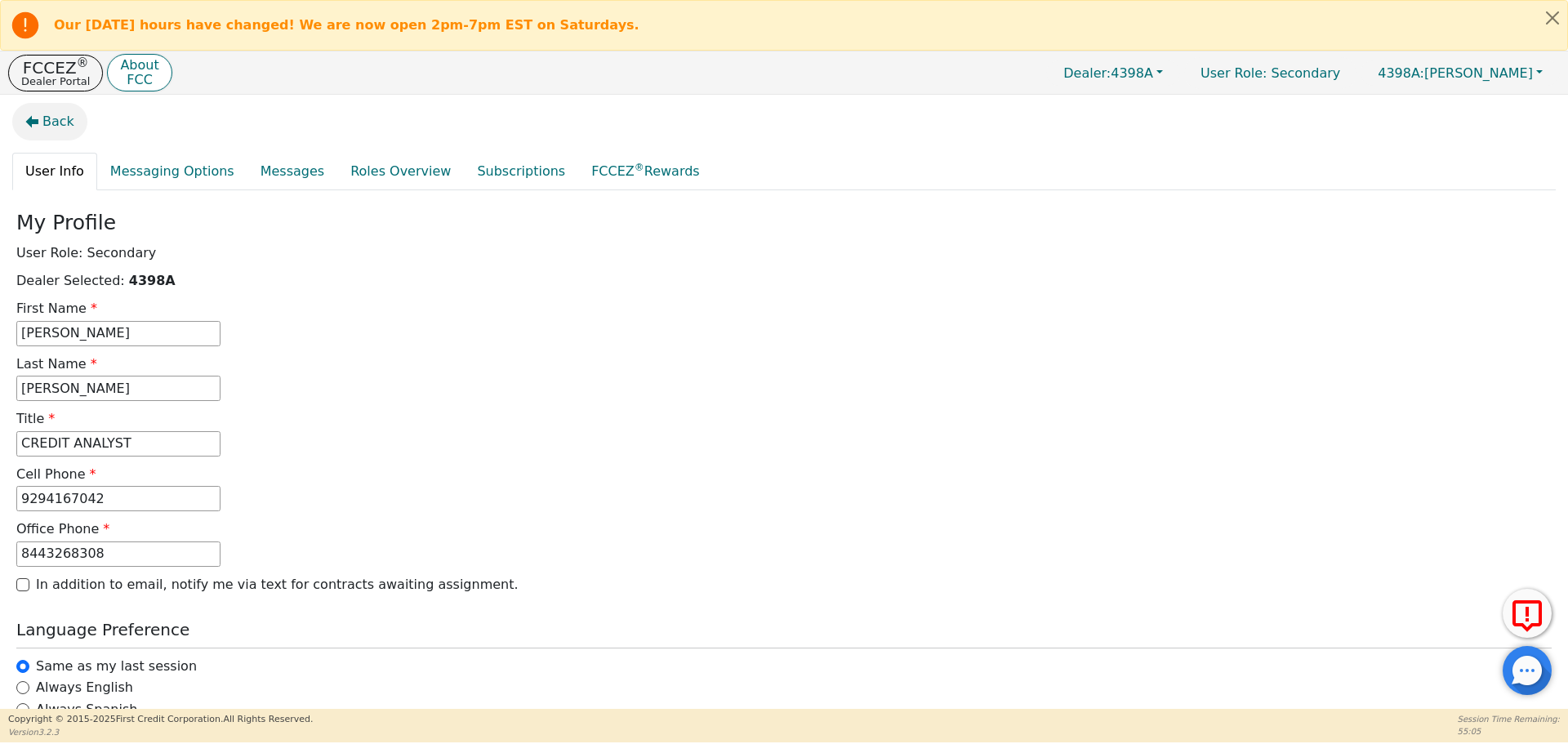
click at [43, 120] on span "Back" at bounding box center [58, 121] width 32 height 19
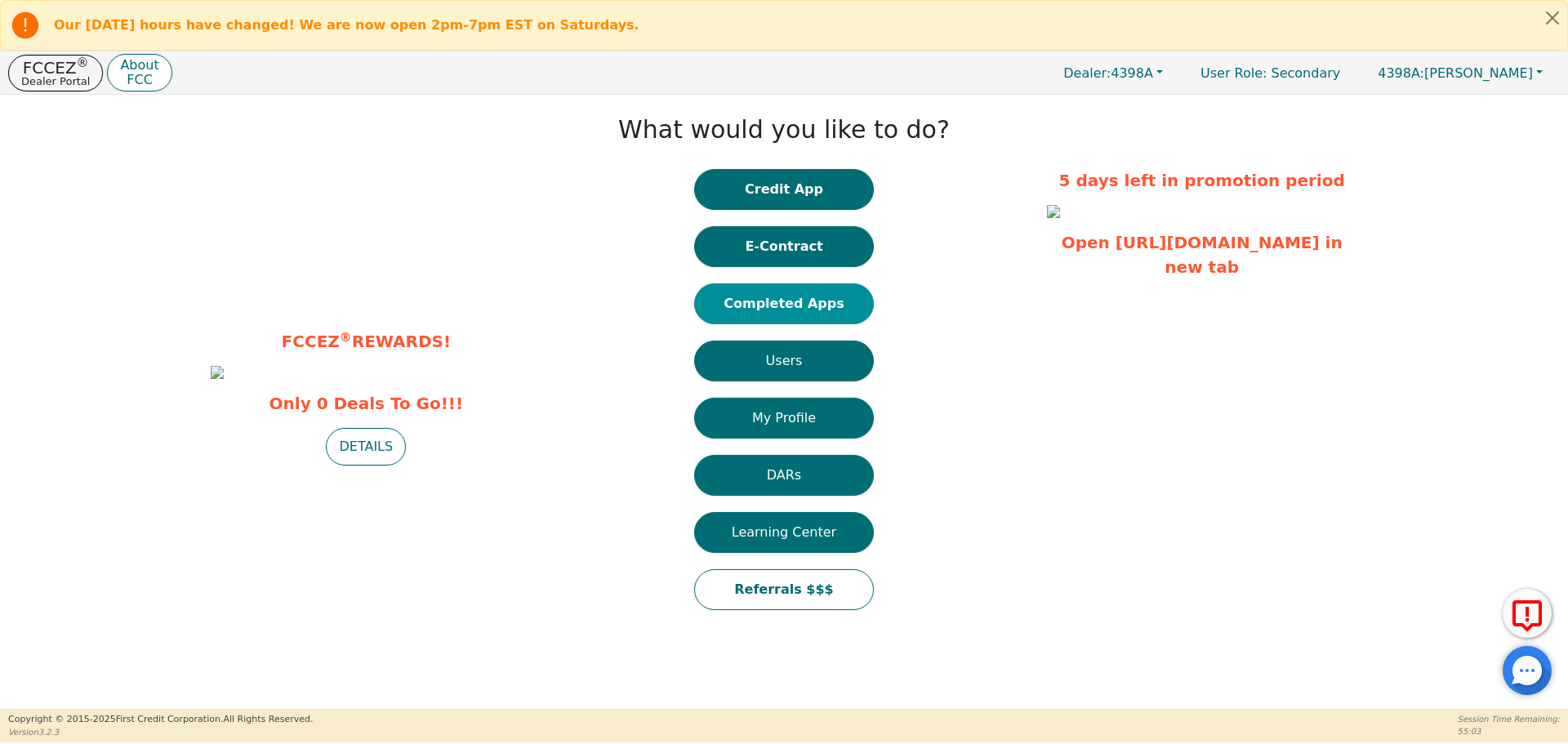
click at [804, 298] on button "Completed Apps" at bounding box center [784, 304] width 180 height 41
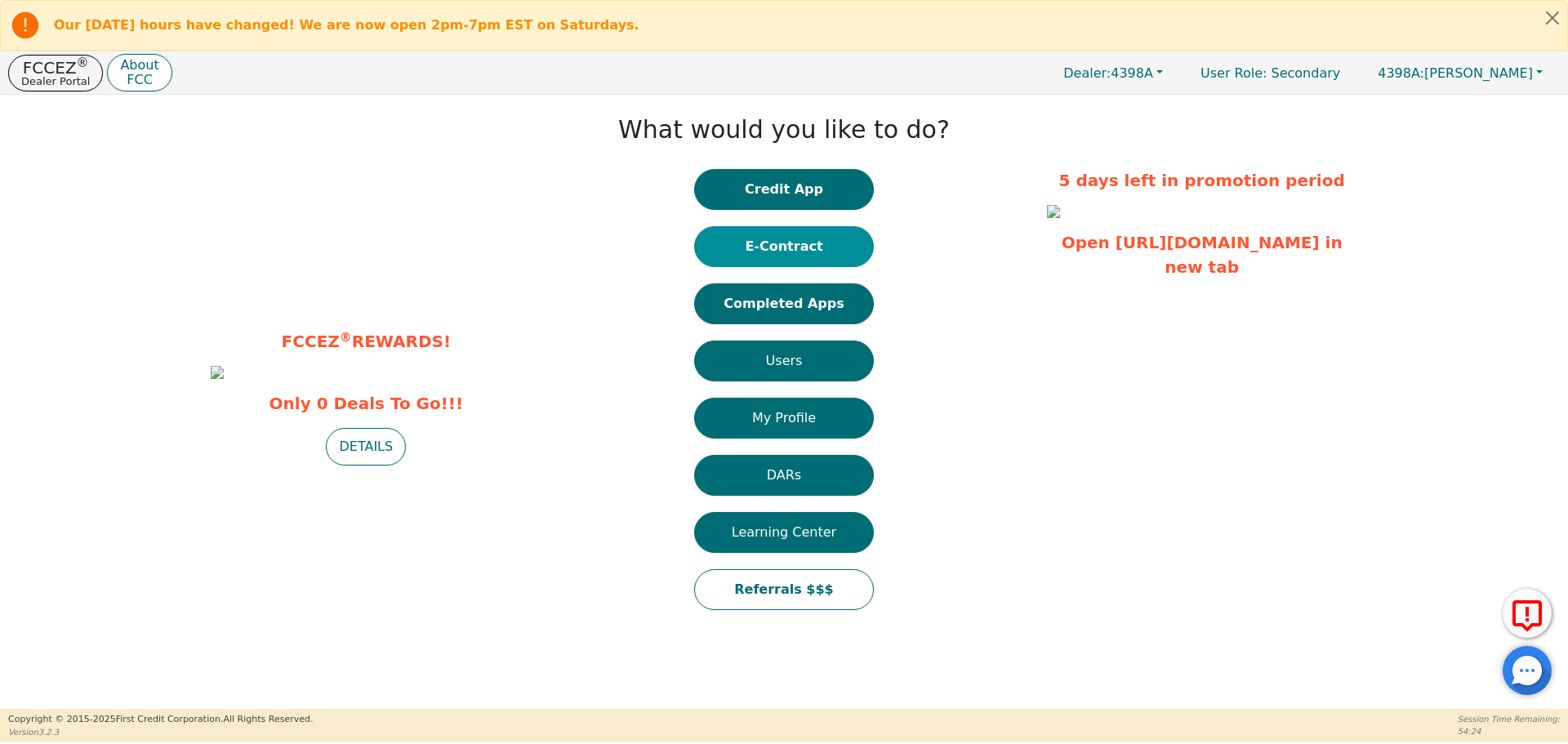
click at [780, 247] on button "E-Contract" at bounding box center [784, 246] width 180 height 41
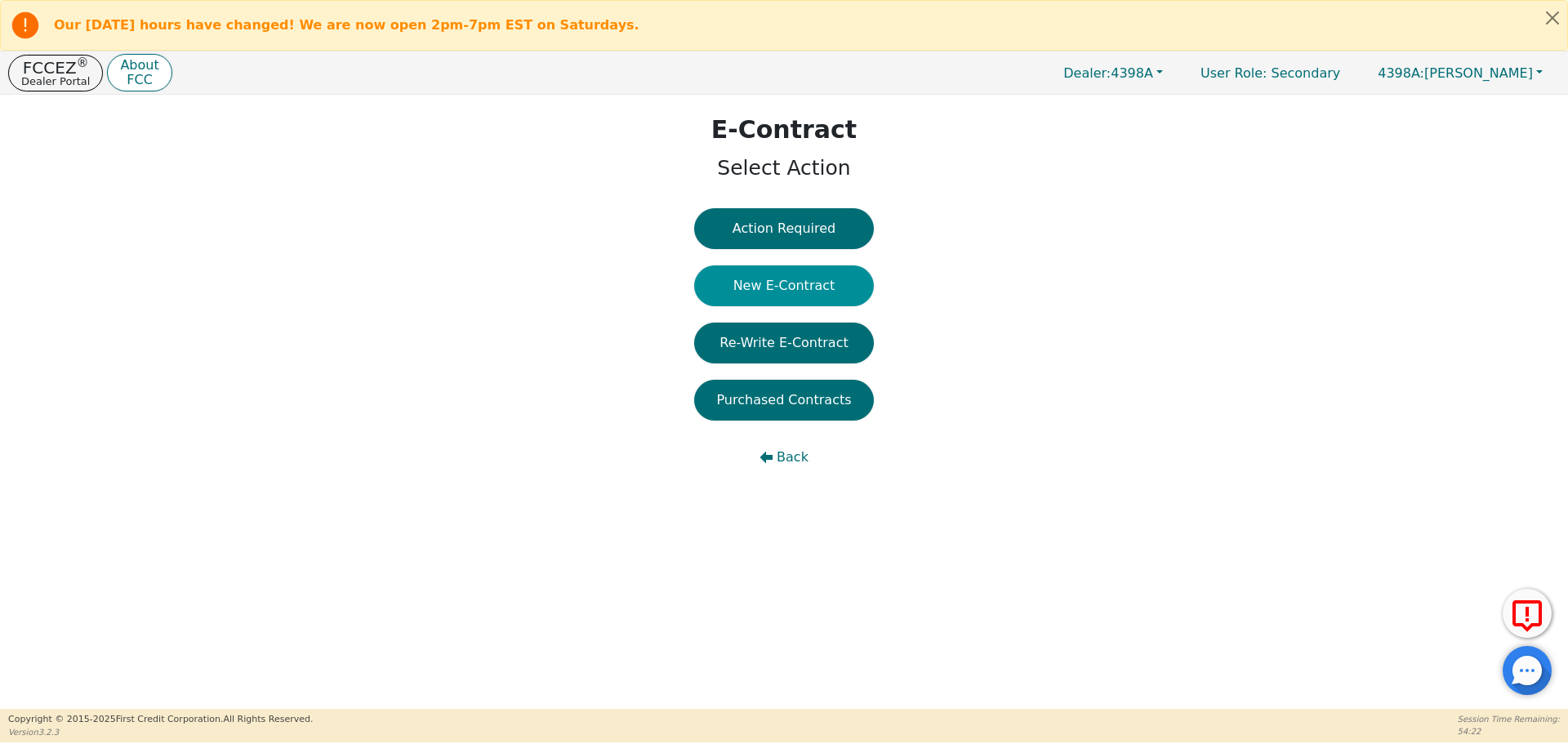
click at [785, 277] on button "New E-Contract" at bounding box center [784, 285] width 180 height 41
click at [787, 463] on span "Back" at bounding box center [792, 457] width 32 height 19
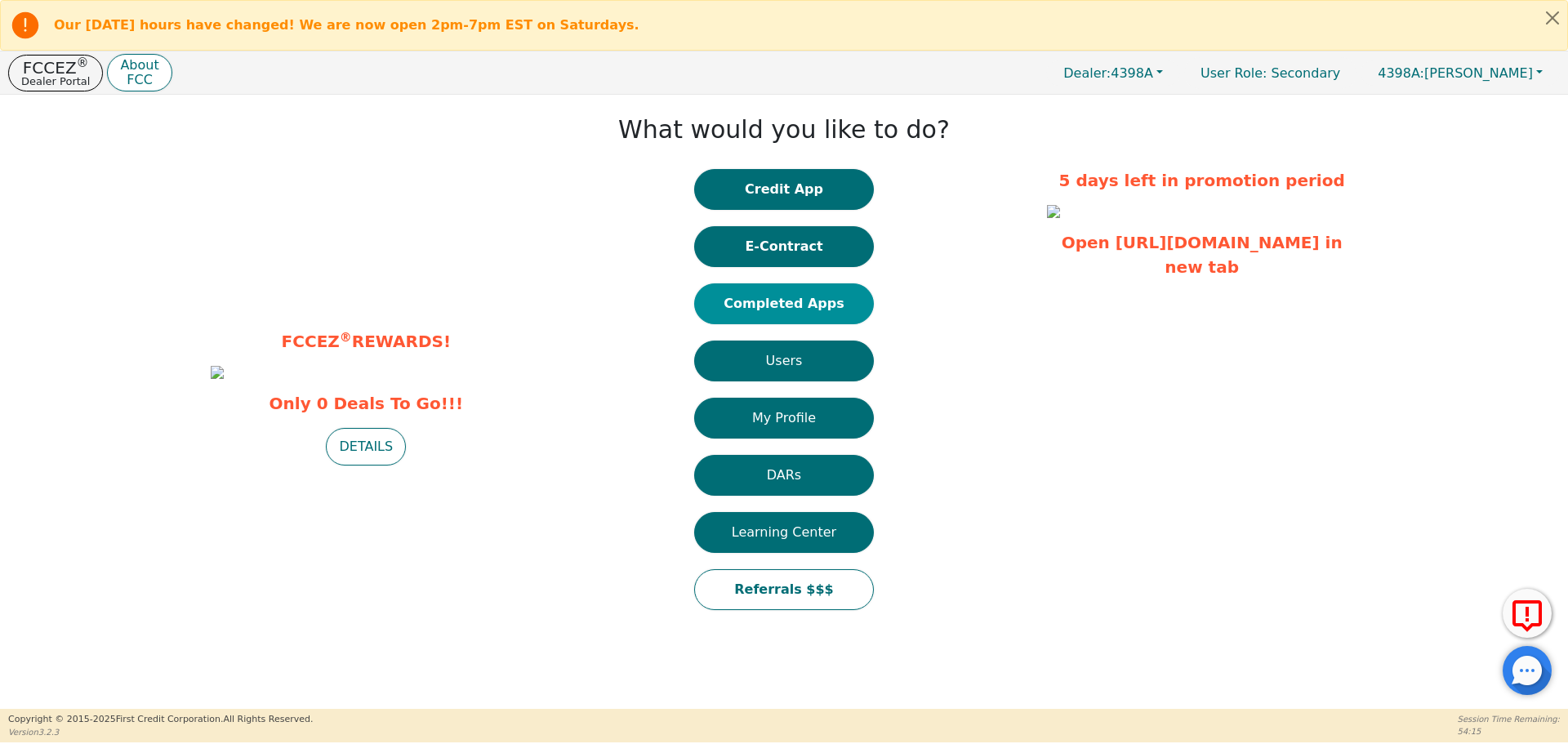
click at [806, 301] on button "Completed Apps" at bounding box center [784, 304] width 180 height 41
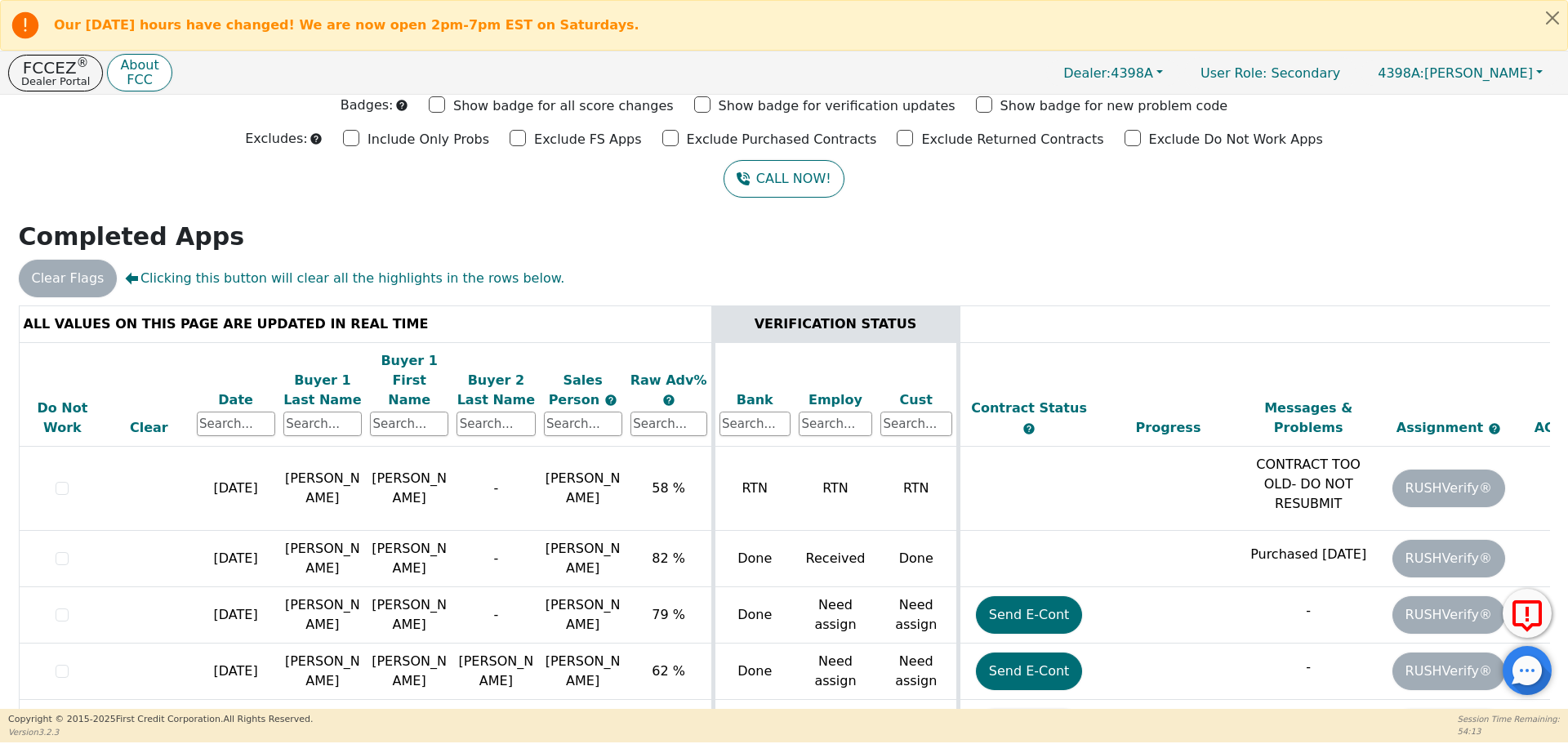
scroll to position [82, 0]
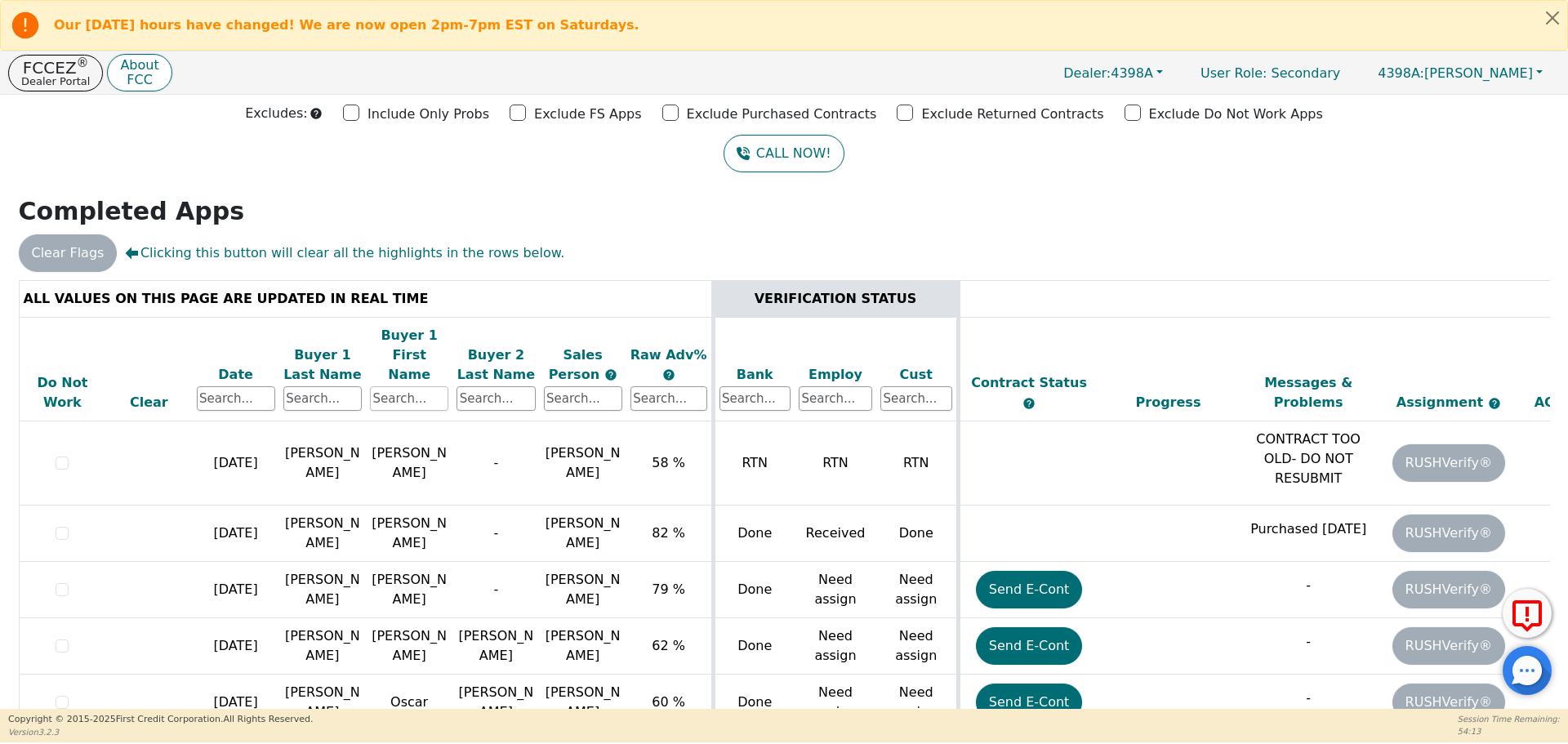
click at [417, 386] on input "text" at bounding box center [409, 398] width 79 height 24
type input "ANGEL"
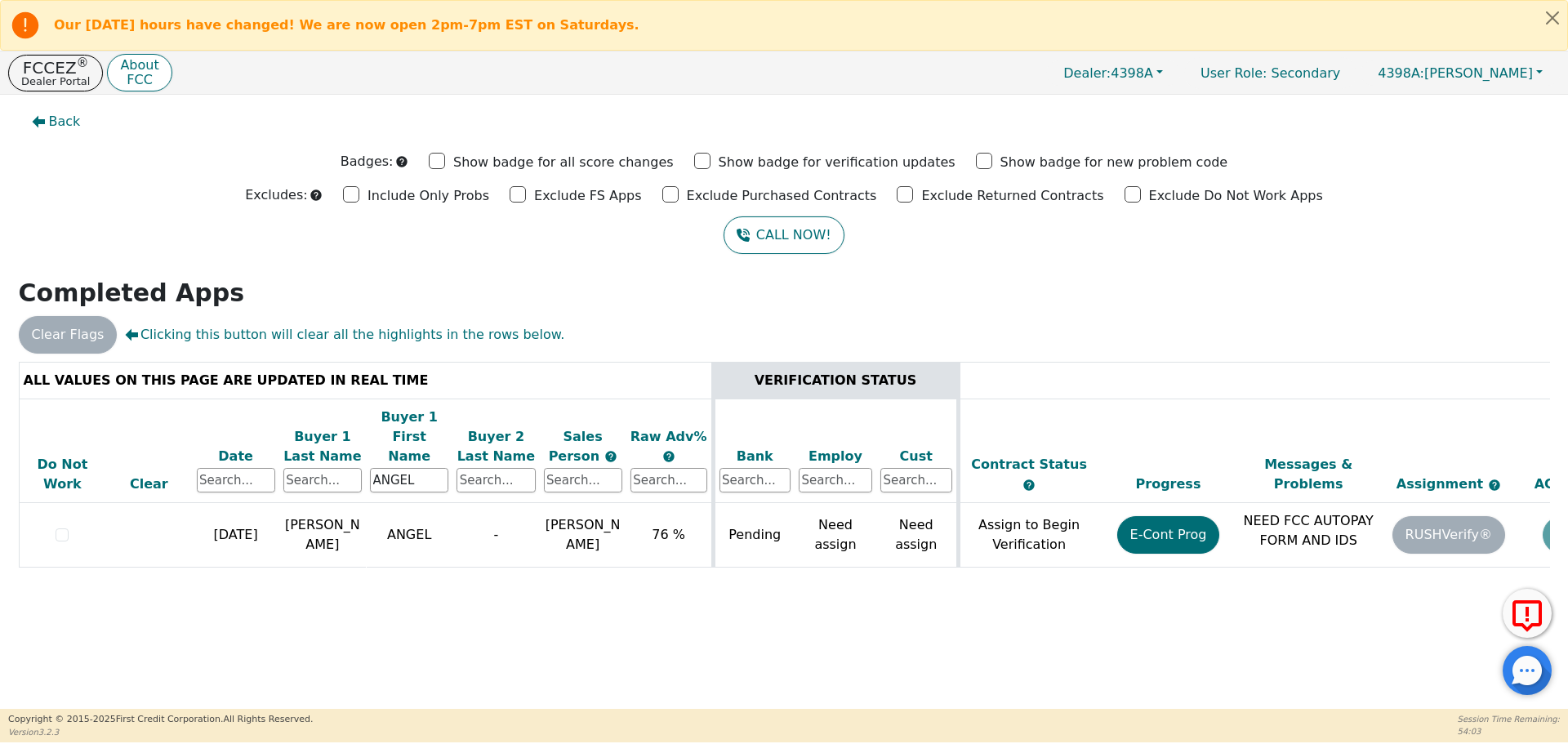
drag, startPoint x: 532, startPoint y: 594, endPoint x: 575, endPoint y: 615, distance: 47.9
click at [530, 594] on div "Back Badges: Show badge for all score changes Show badge for verification updat…" at bounding box center [784, 401] width 1568 height 614
